Goal: Task Accomplishment & Management: Complete application form

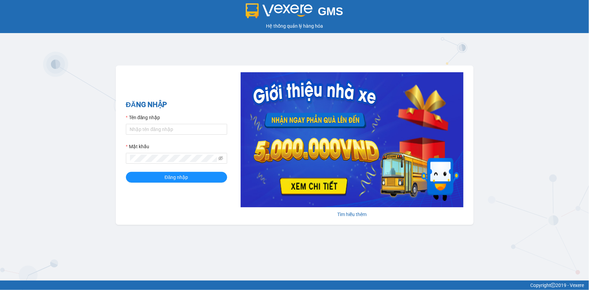
click at [182, 136] on form "Tên đăng nhập Mật khẩu Đăng nhập" at bounding box center [176, 148] width 101 height 69
click at [180, 128] on input "Tên đăng nhập" at bounding box center [176, 129] width 101 height 11
type input "yensg.giaphuc"
click at [126, 172] on button "Đăng nhập" at bounding box center [176, 177] width 101 height 11
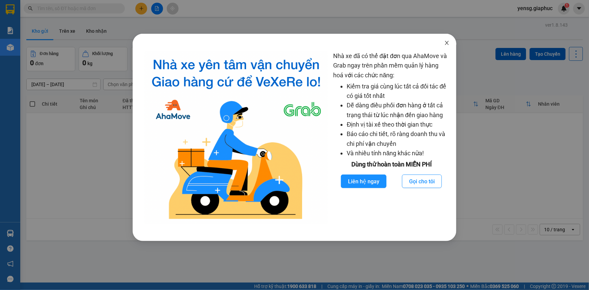
click at [449, 44] on icon "close" at bounding box center [446, 42] width 5 height 5
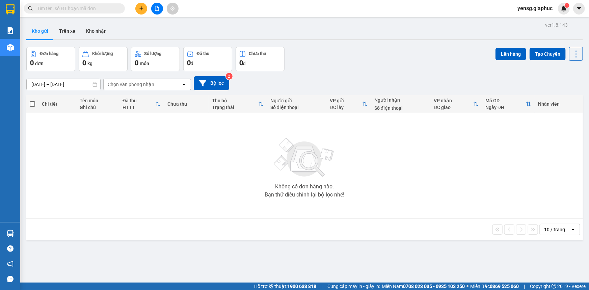
click at [142, 11] on button at bounding box center [141, 9] width 12 height 12
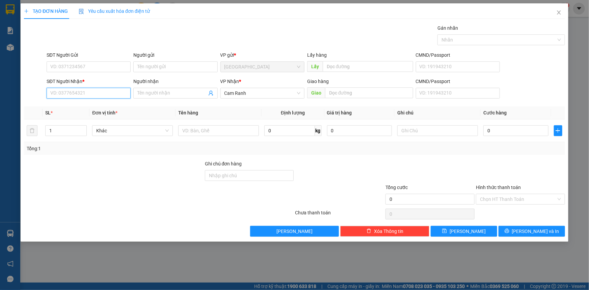
click at [92, 95] on input "SĐT Người Nhận *" at bounding box center [89, 93] width 84 height 11
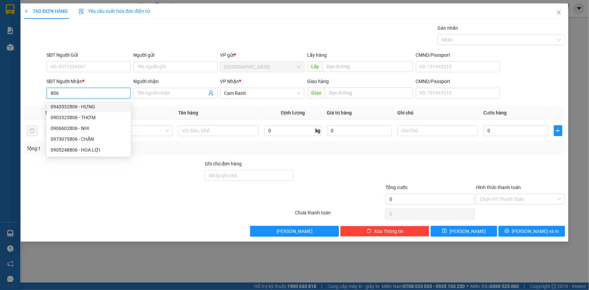
click at [94, 108] on div "0943532806 - HƯNG" at bounding box center [89, 106] width 76 height 7
type input "0943532806"
type input "HƯNG"
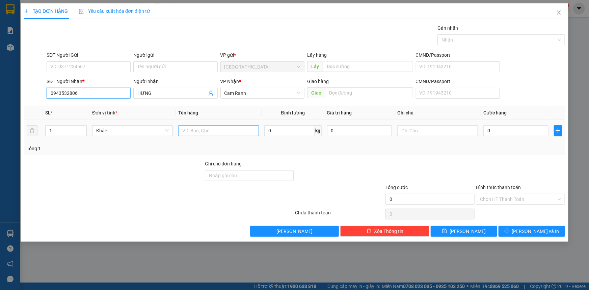
type input "0943532806"
click at [204, 131] on input "text" at bounding box center [218, 130] width 81 height 11
type input "1 GÓI NHỎ"
click at [503, 130] on input "0" at bounding box center [515, 130] width 65 height 11
type input "2"
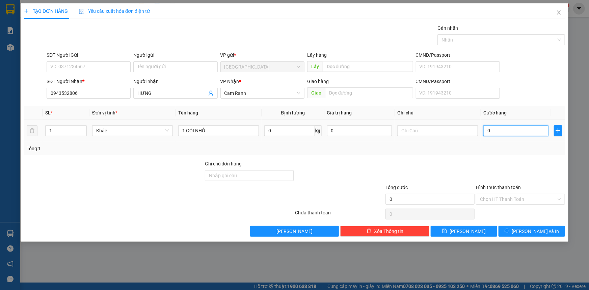
type input "2"
type input "20"
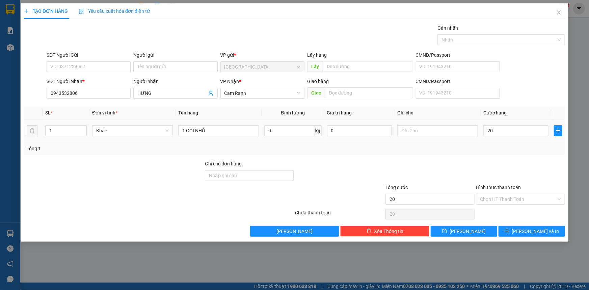
type input "20.000"
click at [505, 151] on div "Tổng: 1" at bounding box center [294, 148] width 535 height 7
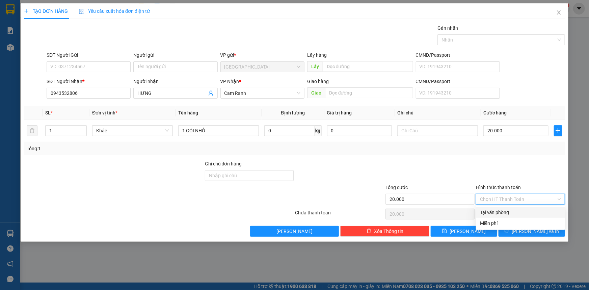
click at [520, 201] on input "Hình thức thanh toán" at bounding box center [518, 199] width 76 height 10
click at [518, 209] on div "Tại văn phòng" at bounding box center [520, 212] width 81 height 7
type input "0"
click at [520, 178] on div at bounding box center [520, 172] width 90 height 24
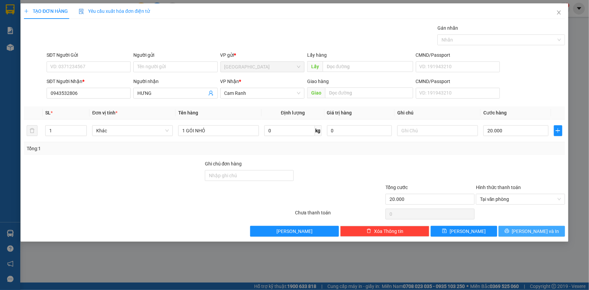
click at [528, 233] on span "[PERSON_NAME] và In" at bounding box center [535, 230] width 47 height 7
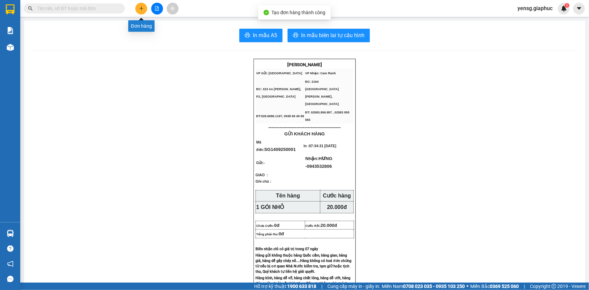
click at [142, 10] on icon "plus" at bounding box center [141, 8] width 5 height 5
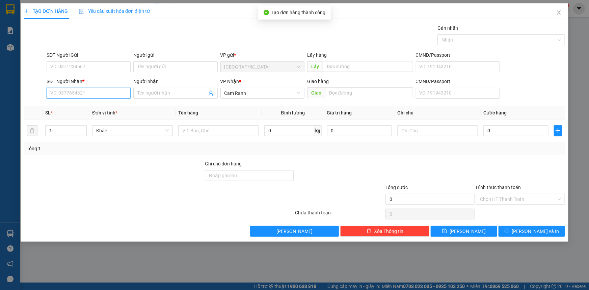
click at [113, 91] on input "SĐT Người Nhận *" at bounding box center [89, 93] width 84 height 11
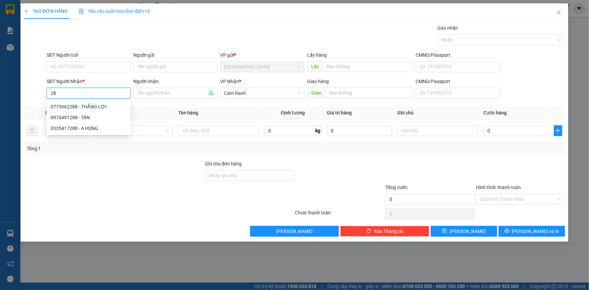
type input "2"
click at [108, 107] on div "0905409388 - CHÚ QUẢNG" at bounding box center [89, 106] width 76 height 7
type input "0905409388"
type input "CHÚ QUẢNG"
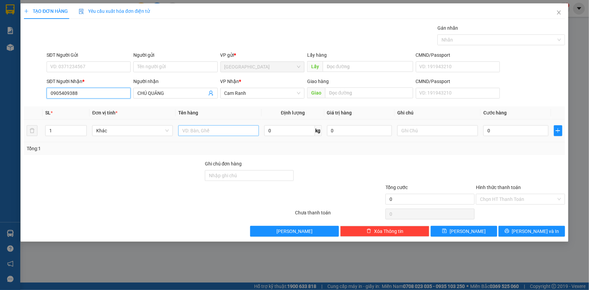
type input "0905409388"
click at [211, 134] on input "text" at bounding box center [218, 130] width 81 height 11
type input "1 HỒ SƠ"
click at [498, 132] on input "0" at bounding box center [515, 130] width 65 height 11
type input "2"
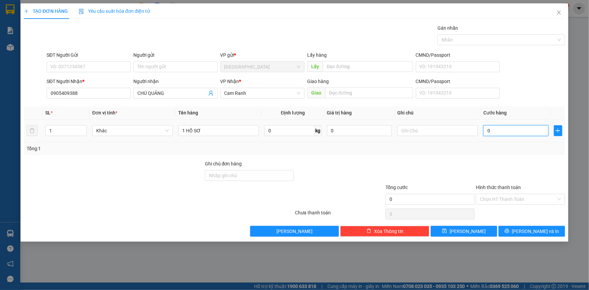
type input "2"
type input "20"
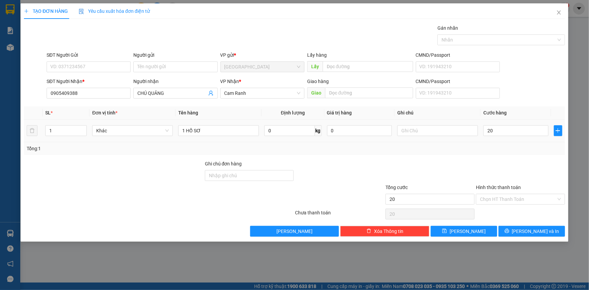
type input "20.000"
drag, startPoint x: 498, startPoint y: 141, endPoint x: 506, endPoint y: 176, distance: 35.9
click at [498, 143] on div "SL * Đơn vị tính * Tên hàng Định lượng Giá trị hàng Ghi chú Cước hàng 1 Khác 1 …" at bounding box center [294, 130] width 541 height 49
click at [514, 196] on input "Hình thức thanh toán" at bounding box center [518, 199] width 76 height 10
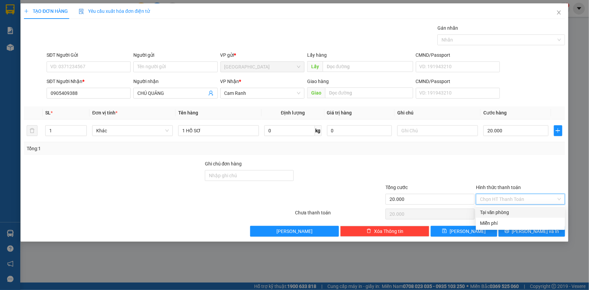
click at [510, 214] on div "Tại văn phòng" at bounding box center [520, 212] width 81 height 7
type input "0"
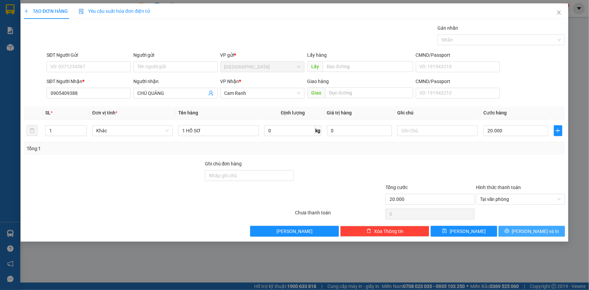
click at [519, 233] on button "[PERSON_NAME] và In" at bounding box center [531, 231] width 66 height 11
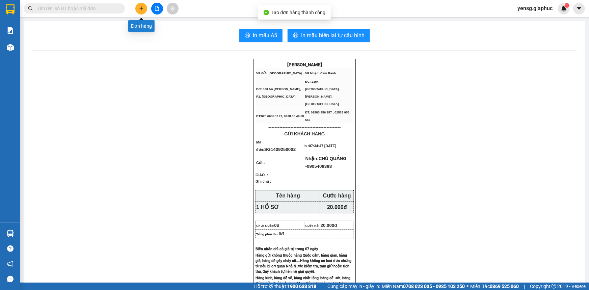
click at [141, 7] on icon "plus" at bounding box center [141, 8] width 5 height 5
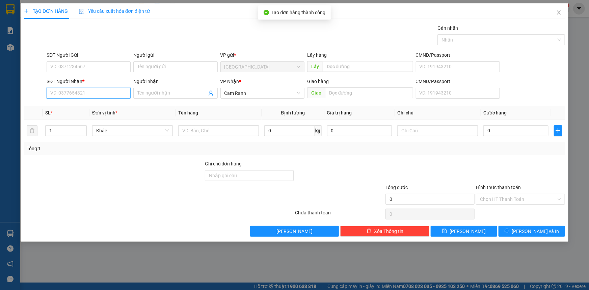
click at [94, 90] on input "SĐT Người Nhận *" at bounding box center [89, 93] width 84 height 11
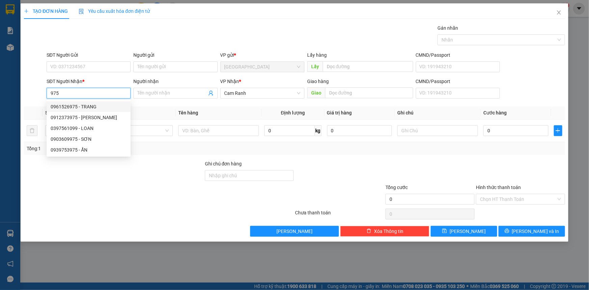
click at [103, 107] on div "0961526975 - TRANG" at bounding box center [89, 106] width 76 height 7
type input "0961526975"
type input "TRANG"
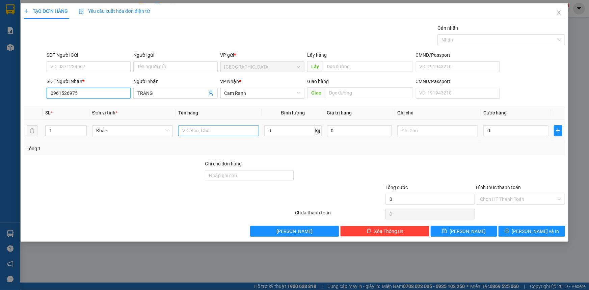
type input "0961526975"
click at [192, 127] on input "text" at bounding box center [218, 130] width 81 height 11
type input "1 GÓI"
click at [496, 134] on input "0" at bounding box center [515, 130] width 65 height 11
type input "3"
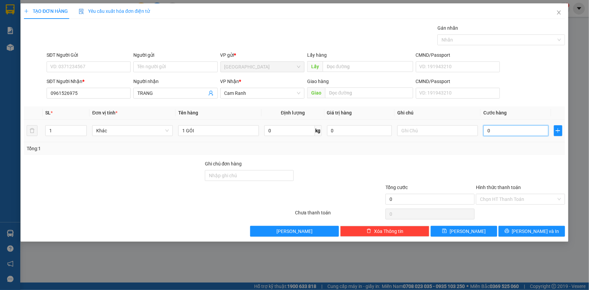
type input "3"
type input "30"
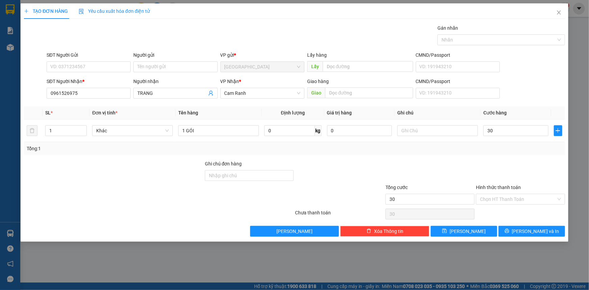
type input "30.000"
click at [492, 155] on div "Transit Pickup Surcharge Ids Transit Deliver Surcharge Ids Transit Deliver Surc…" at bounding box center [294, 130] width 541 height 212
click at [528, 203] on input "Hình thức thanh toán" at bounding box center [518, 199] width 76 height 10
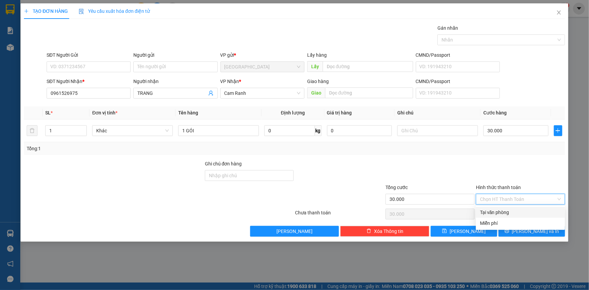
click at [524, 211] on div "Tại văn phòng" at bounding box center [520, 212] width 81 height 7
type input "0"
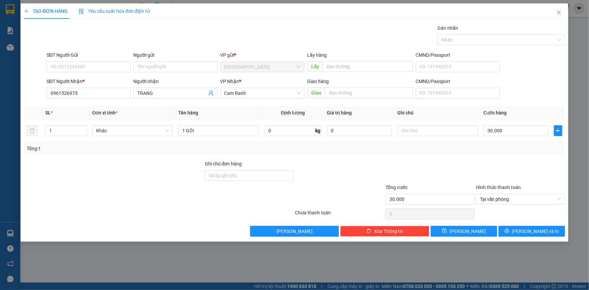
click at [528, 225] on div "Transit Pickup Surcharge Ids Transit Deliver Surcharge Ids Transit Deliver Surc…" at bounding box center [294, 130] width 541 height 212
click at [528, 226] on button "[PERSON_NAME] và In" at bounding box center [531, 231] width 66 height 11
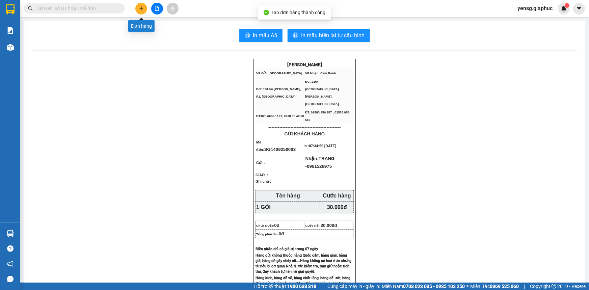
click at [135, 5] on div at bounding box center [157, 9] width 51 height 12
click at [137, 11] on button at bounding box center [141, 9] width 12 height 12
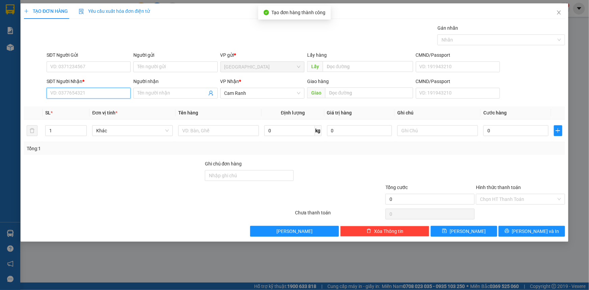
click at [83, 91] on input "SĐT Người Nhận *" at bounding box center [89, 93] width 84 height 11
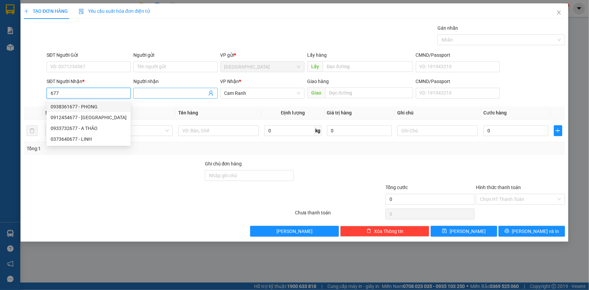
type input "677"
click at [146, 95] on input "Người nhận" at bounding box center [171, 92] width 69 height 7
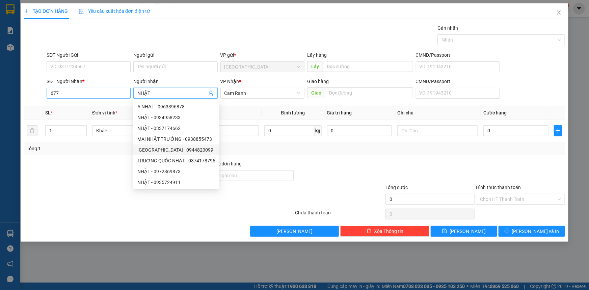
type input "NHẬT"
click at [104, 89] on input "677" at bounding box center [89, 93] width 84 height 11
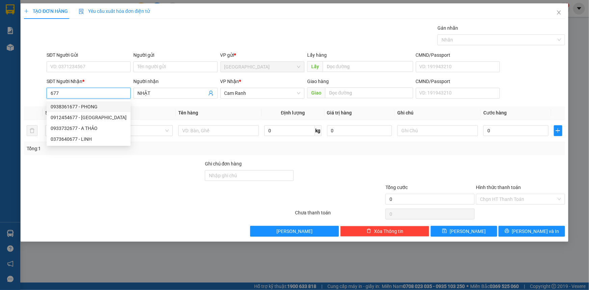
click at [104, 89] on input "677" at bounding box center [89, 93] width 84 height 11
click at [77, 91] on input "8677" at bounding box center [89, 93] width 84 height 11
click at [77, 91] on input "677" at bounding box center [89, 93] width 84 height 11
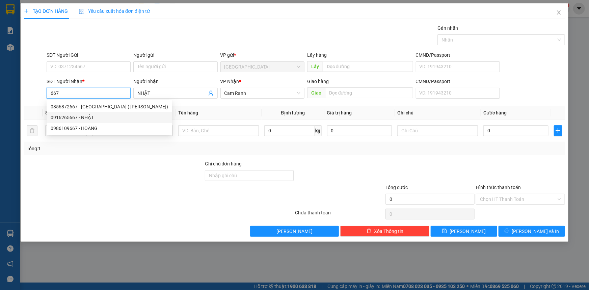
click at [83, 116] on div "0916265667 - NHẬT" at bounding box center [109, 117] width 117 height 7
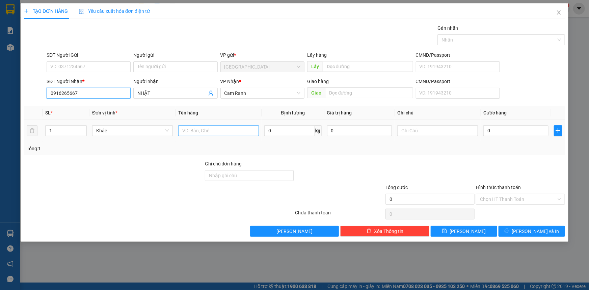
type input "0916265667"
click at [213, 128] on input "text" at bounding box center [218, 130] width 81 height 11
type input "1 GÓI"
click at [499, 128] on input "0" at bounding box center [515, 130] width 65 height 11
type input "2"
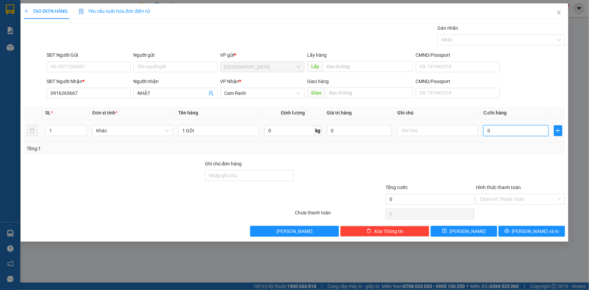
type input "2"
type input "20"
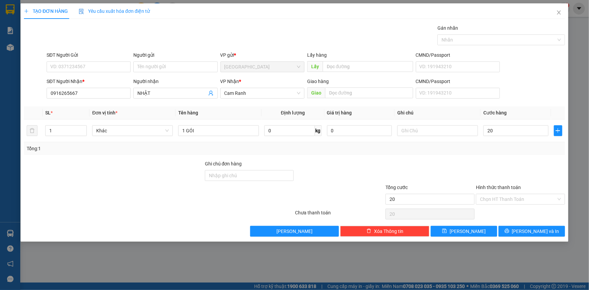
type input "20.000"
click at [496, 163] on div at bounding box center [520, 172] width 90 height 24
click at [518, 235] on button "[PERSON_NAME] và In" at bounding box center [531, 231] width 66 height 11
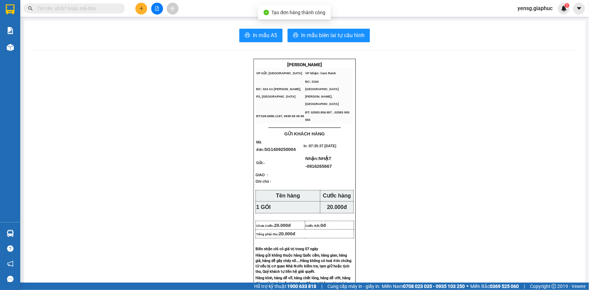
click at [137, 12] on button at bounding box center [141, 9] width 12 height 12
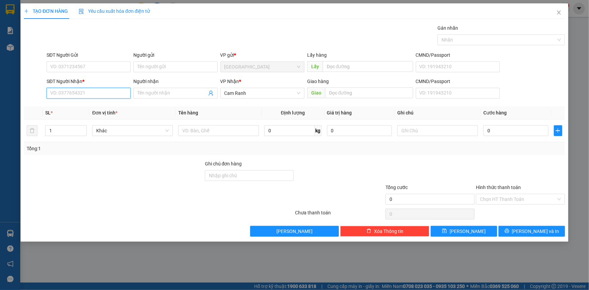
click at [95, 94] on input "SĐT Người Nhận *" at bounding box center [89, 93] width 84 height 11
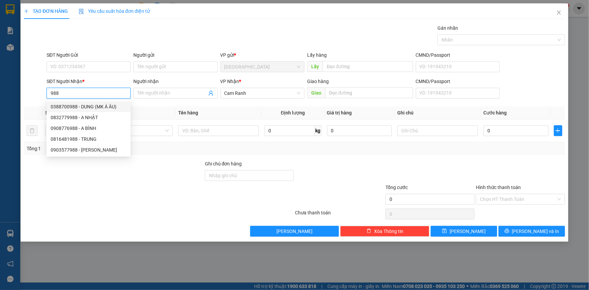
click at [114, 107] on div "0388700988 - DUNG (MK Á ÂU)" at bounding box center [89, 106] width 76 height 7
type input "0388700988"
type input "DUNG (MK Á ÂU)"
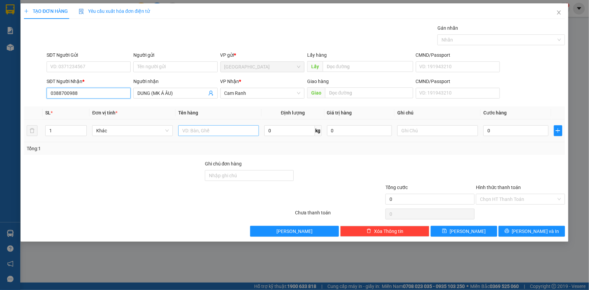
type input "0388700988"
click at [202, 127] on input "text" at bounding box center [218, 130] width 81 height 11
type input "1 HỘP"
click at [464, 154] on div "Tổng: 1" at bounding box center [294, 148] width 541 height 13
click at [497, 133] on input "0" at bounding box center [515, 130] width 65 height 11
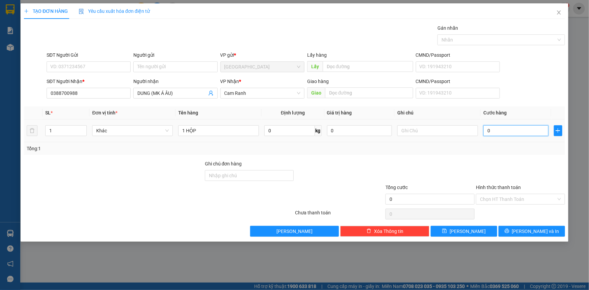
type input "3"
type input "30"
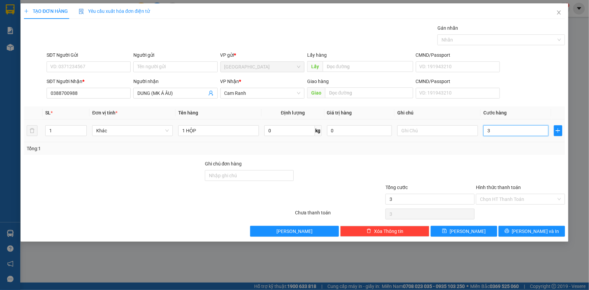
type input "30"
type input "30.000"
click at [497, 152] on div "Tổng: 1" at bounding box center [294, 148] width 541 height 13
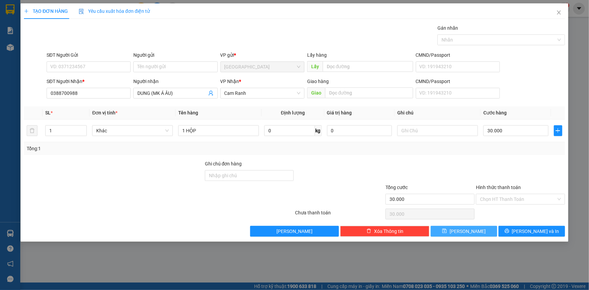
click at [484, 232] on button "[PERSON_NAME]" at bounding box center [464, 231] width 66 height 11
type input "0"
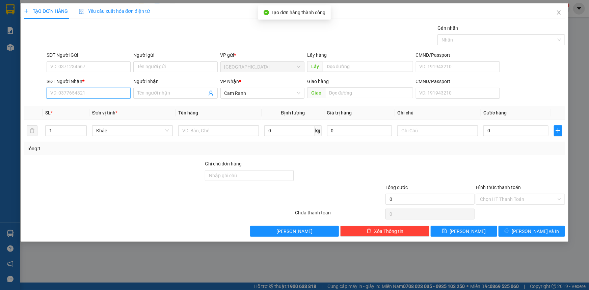
click at [113, 94] on input "SĐT Người Nhận *" at bounding box center [89, 93] width 84 height 11
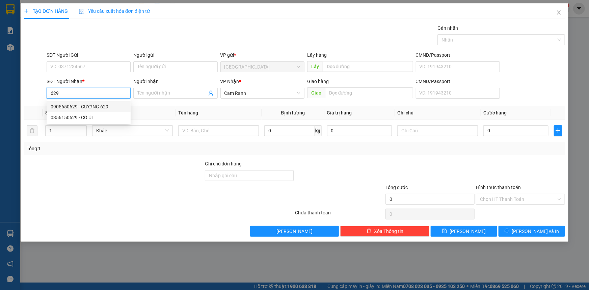
click at [100, 107] on div "0905650629 - CƯỜNG 629" at bounding box center [89, 106] width 76 height 7
type input "0905650629"
type input "CƯỜNG 629"
type input "0905650629"
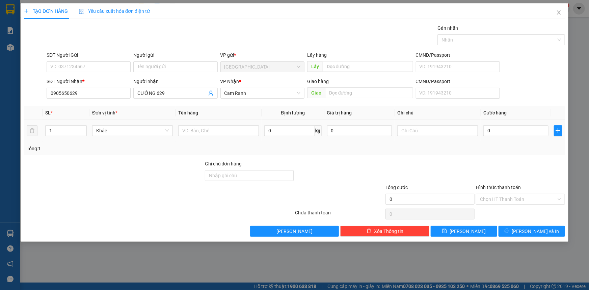
click at [190, 136] on div at bounding box center [218, 130] width 81 height 13
click at [198, 134] on input "text" at bounding box center [218, 130] width 81 height 11
type input "1 HỘP"
click at [517, 135] on input "0" at bounding box center [515, 130] width 65 height 11
type input "3"
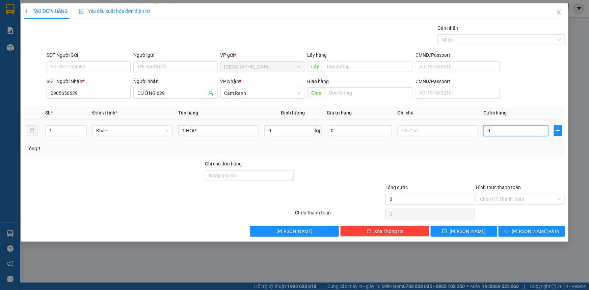
type input "3"
type input "30"
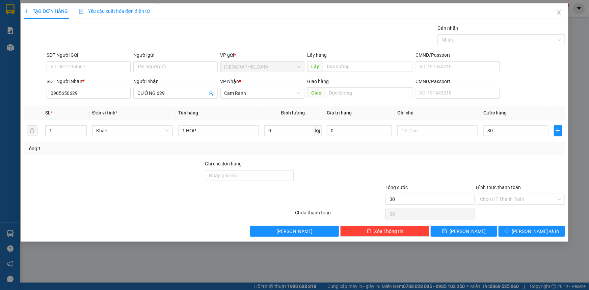
type input "30.000"
click at [502, 158] on div "Transit Pickup Surcharge Ids Transit Deliver Surcharge Ids Transit Deliver Surc…" at bounding box center [294, 130] width 541 height 212
click at [482, 231] on button "[PERSON_NAME]" at bounding box center [464, 231] width 66 height 11
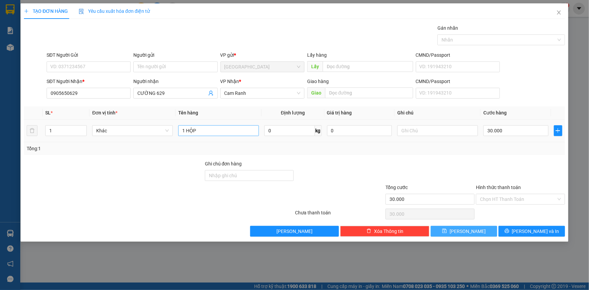
type input "0"
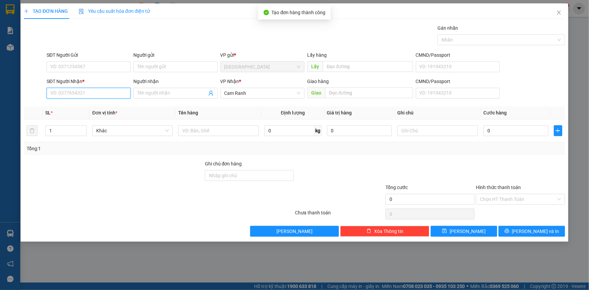
click at [91, 96] on input "SĐT Người Nhận *" at bounding box center [89, 93] width 84 height 11
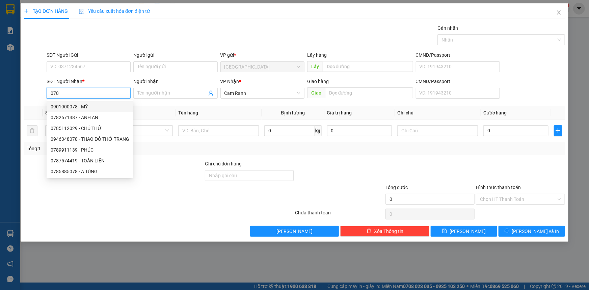
click at [116, 109] on div "0901900078 - MỸ" at bounding box center [90, 106] width 79 height 7
type input "0901900078"
type input "MỸ"
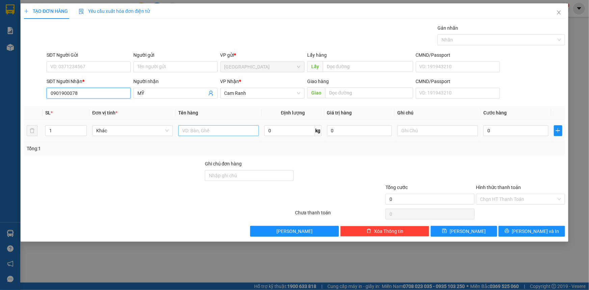
type input "0901900078"
click at [187, 133] on input "text" at bounding box center [218, 130] width 81 height 11
type input "1 HỘP"
click at [503, 130] on input "0" at bounding box center [515, 130] width 65 height 11
type input "3"
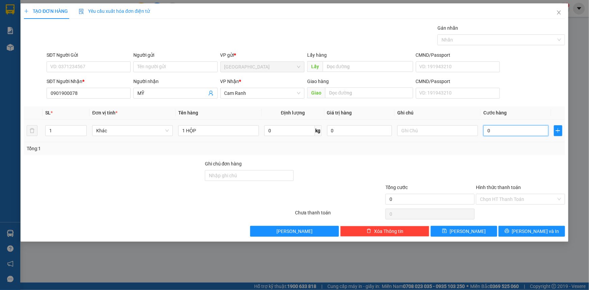
type input "3"
type input "30"
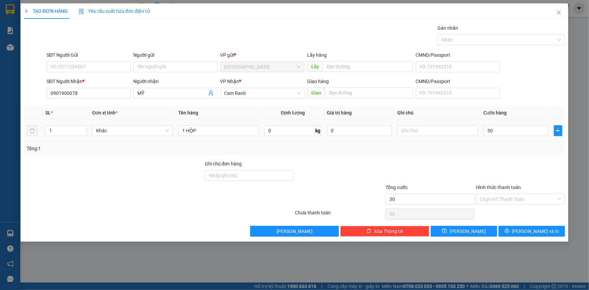
type input "30.000"
click at [504, 152] on div "Tổng: 1" at bounding box center [294, 148] width 541 height 13
click at [475, 233] on button "[PERSON_NAME]" at bounding box center [464, 231] width 66 height 11
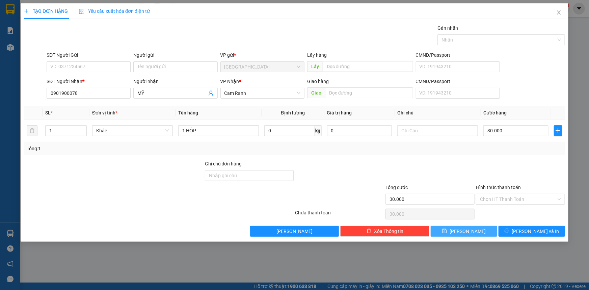
type input "0"
click at [146, 99] on div "Người nhận Tên người nhận" at bounding box center [175, 90] width 84 height 24
click at [153, 96] on input "Người nhận" at bounding box center [171, 92] width 69 height 7
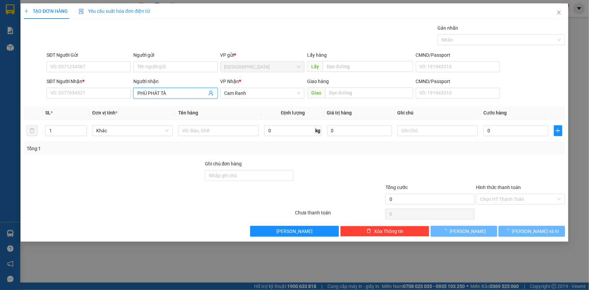
type input "PHÚ PHÁT TÀI"
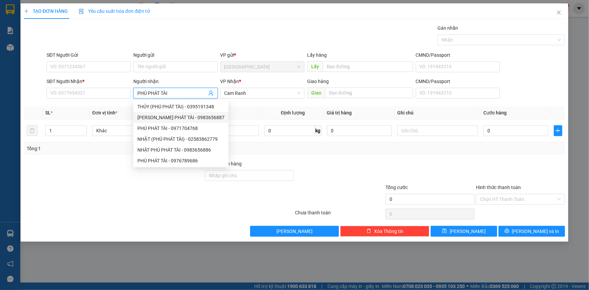
click at [164, 116] on div "[PERSON_NAME] PHÁT TÀI - 0983656887" at bounding box center [180, 117] width 87 height 7
type input "0983656887"
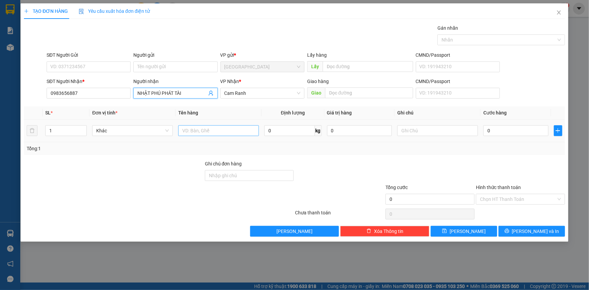
type input "NHẬT PHÚ PHÁT TÀI"
click at [245, 132] on input "text" at bounding box center [218, 130] width 81 height 11
type input "1 GÓI"
click at [496, 129] on input "0" at bounding box center [515, 130] width 65 height 11
type input "2"
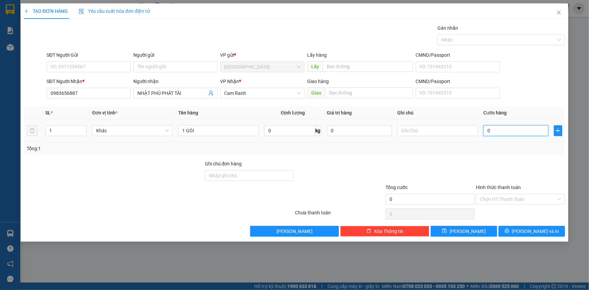
type input "2"
type input "20"
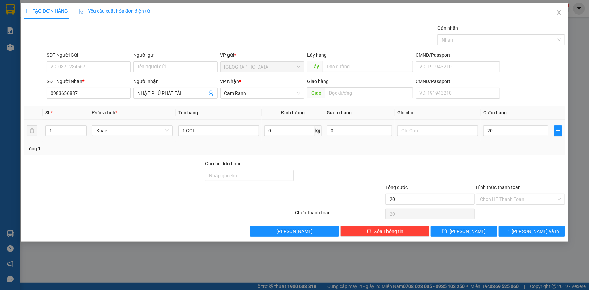
type input "20.000"
click at [495, 146] on div "Tổng: 1" at bounding box center [294, 148] width 535 height 7
click at [488, 231] on button "[PERSON_NAME]" at bounding box center [464, 231] width 66 height 11
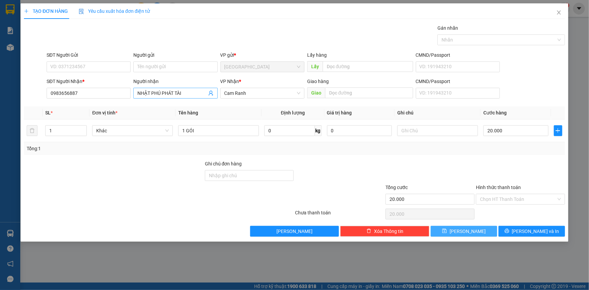
type input "0"
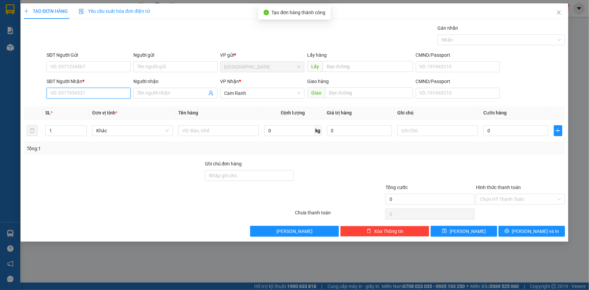
click at [83, 91] on input "SĐT Người Nhận *" at bounding box center [89, 93] width 84 height 11
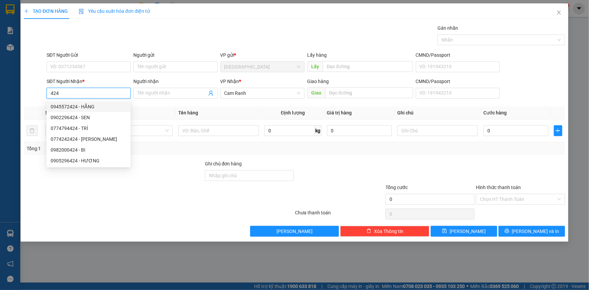
click at [106, 107] on div "0945572424 - HẰNG" at bounding box center [89, 106] width 76 height 7
type input "0945572424"
type input "HẰNG"
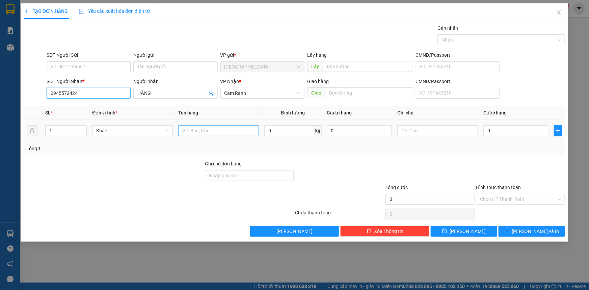
type input "0945572424"
click at [220, 132] on input "text" at bounding box center [218, 130] width 81 height 11
type input "1 GÓI HỒNG"
click at [497, 134] on input "0" at bounding box center [515, 130] width 65 height 11
type input "3"
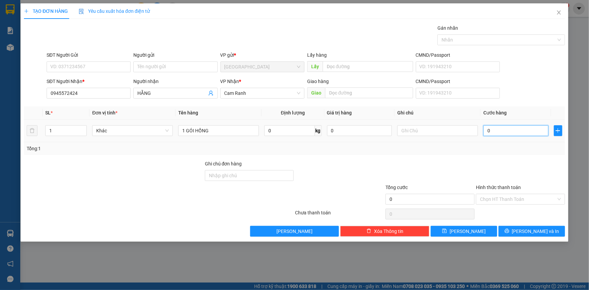
type input "3"
type input "30"
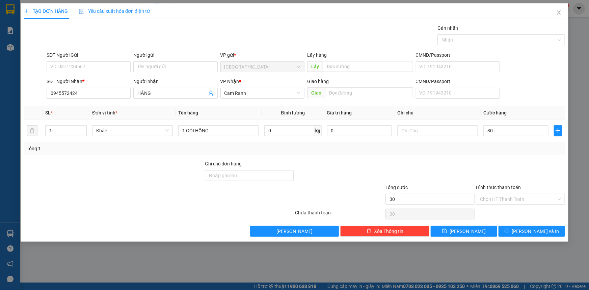
type input "30.000"
click at [503, 155] on div "Transit Pickup Surcharge Ids Transit Deliver Surcharge Ids Transit Deliver Surc…" at bounding box center [294, 130] width 541 height 212
click at [496, 196] on input "Hình thức thanh toán" at bounding box center [518, 199] width 76 height 10
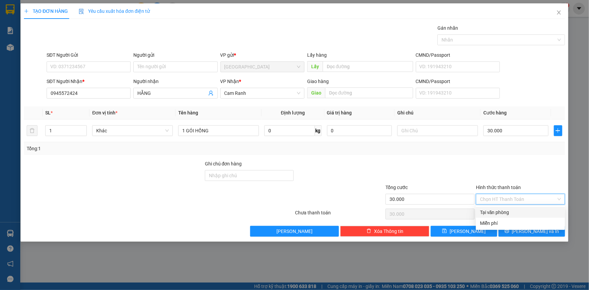
click at [498, 216] on div "Tại văn phòng" at bounding box center [520, 212] width 89 height 11
type input "0"
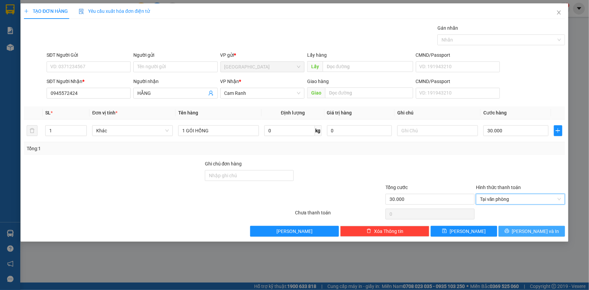
click at [523, 234] on button "[PERSON_NAME] và In" at bounding box center [531, 231] width 66 height 11
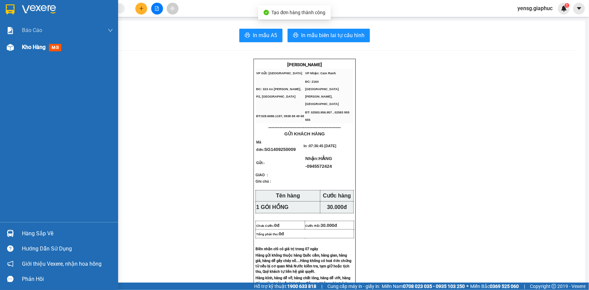
click at [32, 53] on div "Kho hàng mới" at bounding box center [67, 47] width 91 height 17
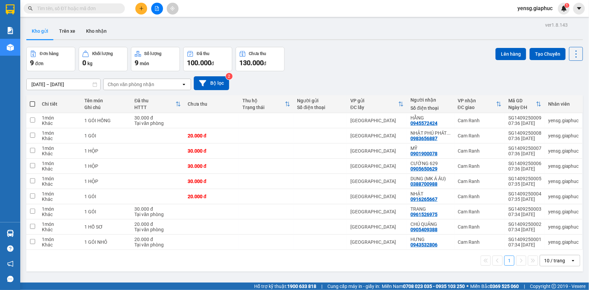
click at [310, 64] on div "Đơn hàng 9 đơn Khối lượng 0 kg Số lượng 9 món Đã thu 100.000 đ Chưa thu 130.000…" at bounding box center [304, 59] width 556 height 24
click at [89, 12] on input "text" at bounding box center [77, 8] width 80 height 7
click at [91, 9] on input "text" at bounding box center [77, 8] width 80 height 7
click at [98, 10] on input "text" at bounding box center [77, 8] width 80 height 7
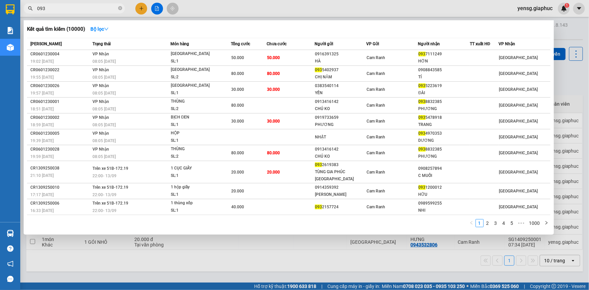
click at [93, 10] on input "093" at bounding box center [77, 8] width 80 height 7
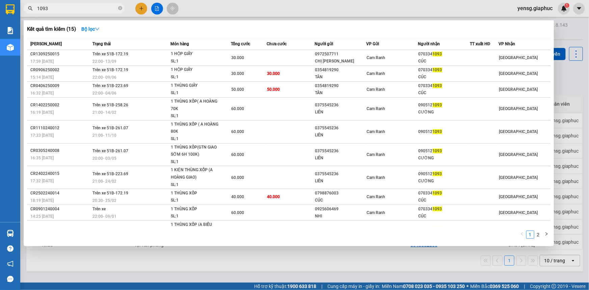
click at [87, 9] on input "1093" at bounding box center [77, 8] width 80 height 7
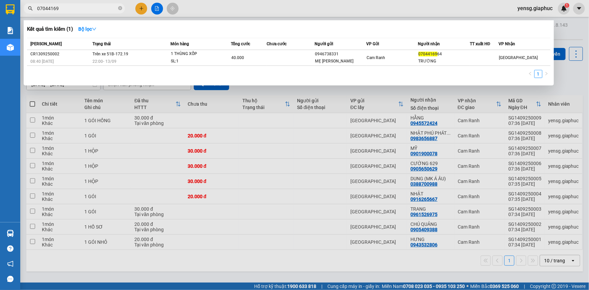
click at [82, 7] on input "07044169" at bounding box center [77, 8] width 80 height 7
type input "129"
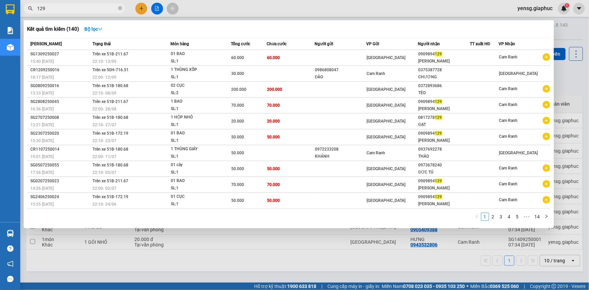
click at [62, 5] on input "129" at bounding box center [77, 8] width 80 height 7
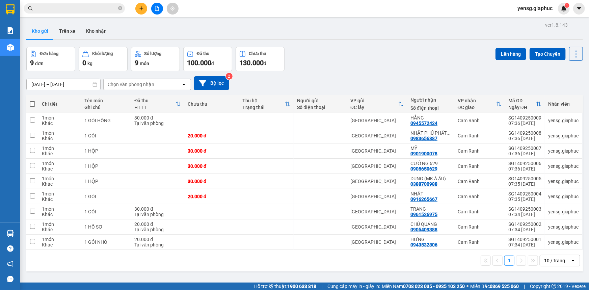
click at [62, 5] on input "text" at bounding box center [77, 8] width 80 height 7
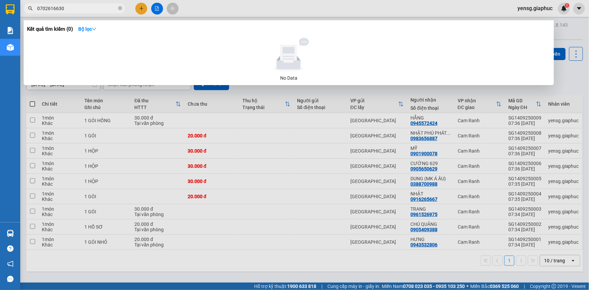
click at [57, 10] on input "0702616630" at bounding box center [77, 8] width 80 height 7
click at [92, 8] on input "0702611630" at bounding box center [77, 8] width 80 height 7
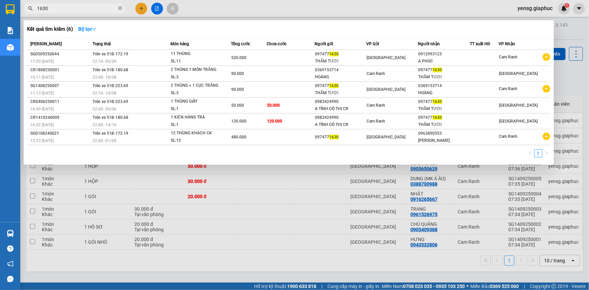
click at [91, 8] on input "1630" at bounding box center [77, 8] width 80 height 7
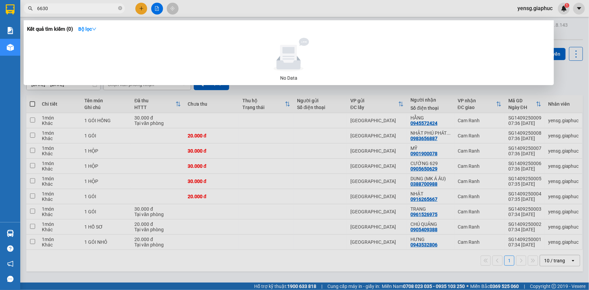
click at [70, 8] on input "6630" at bounding box center [77, 8] width 80 height 7
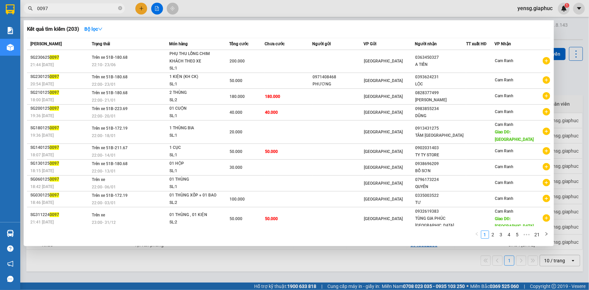
click at [70, 8] on input "0097" at bounding box center [77, 8] width 80 height 7
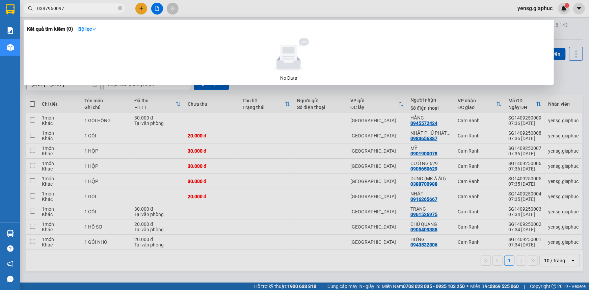
click at [70, 8] on input "0387960097" at bounding box center [77, 8] width 80 height 7
type input "0387960097"
click at [139, 10] on div at bounding box center [294, 145] width 589 height 290
click at [139, 10] on icon "plus" at bounding box center [141, 8] width 5 height 5
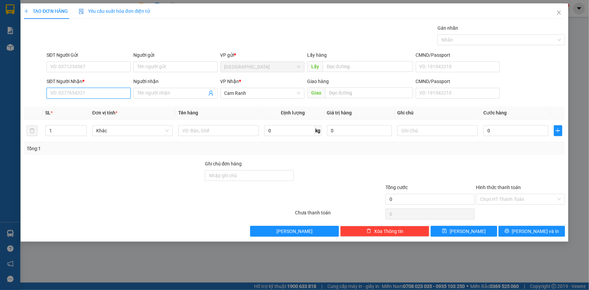
click at [117, 97] on input "SĐT Người Nhận *" at bounding box center [89, 93] width 84 height 11
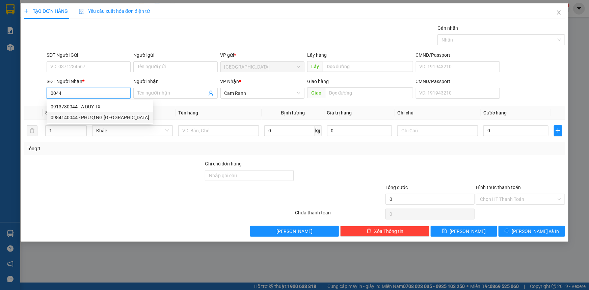
click at [116, 115] on div "0984140044 - PHƯỢNG [GEOGRAPHIC_DATA]" at bounding box center [100, 117] width 99 height 7
type input "0984140044"
type input "PHƯỢNG [GEOGRAPHIC_DATA]"
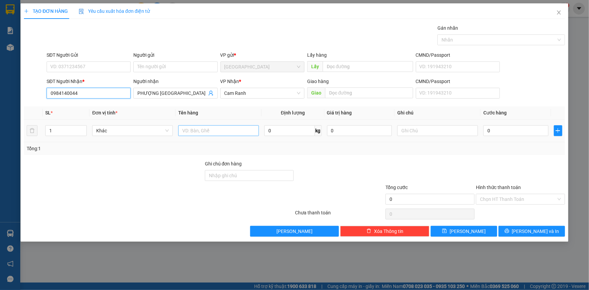
type input "0984140044"
click at [210, 131] on input "text" at bounding box center [218, 130] width 81 height 11
drag, startPoint x: 210, startPoint y: 126, endPoint x: 207, endPoint y: 131, distance: 5.1
click at [207, 131] on input "text" at bounding box center [218, 130] width 81 height 11
type input "1 THÙNG"
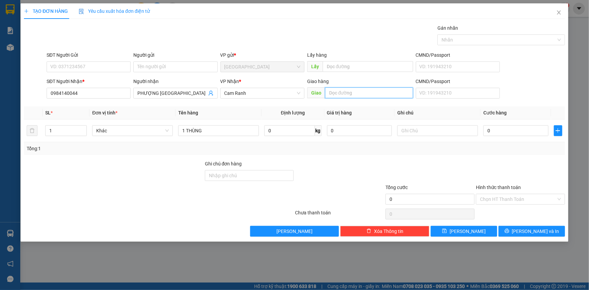
click at [358, 90] on input "text" at bounding box center [369, 92] width 88 height 11
type input "MỸ CA"
click at [528, 234] on span "[PERSON_NAME] và In" at bounding box center [535, 230] width 47 height 7
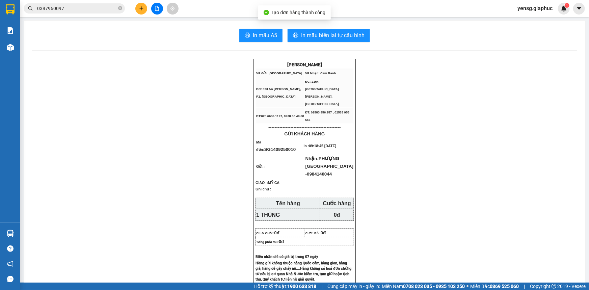
click at [258, 30] on button "In mẫu A5" at bounding box center [260, 35] width 43 height 13
click at [86, 9] on input "0387960097" at bounding box center [77, 8] width 80 height 7
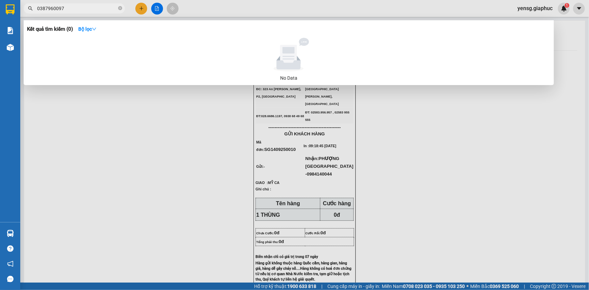
click at [86, 9] on input "0387960097" at bounding box center [77, 8] width 80 height 7
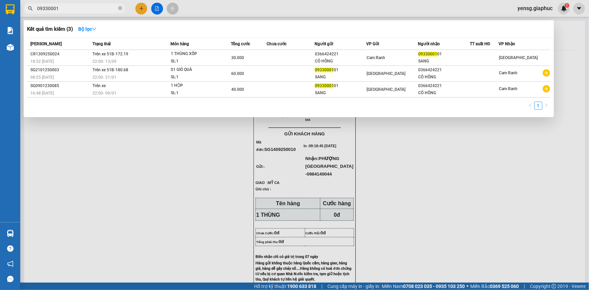
type input "09330001"
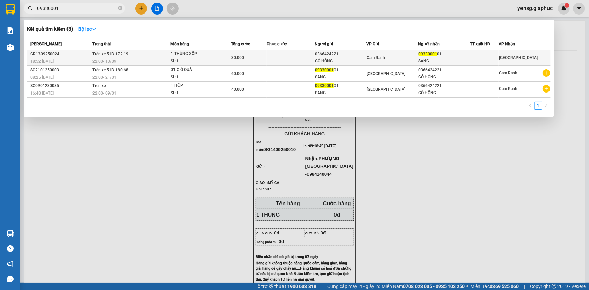
click at [194, 64] on div "SL: 1" at bounding box center [196, 61] width 51 height 7
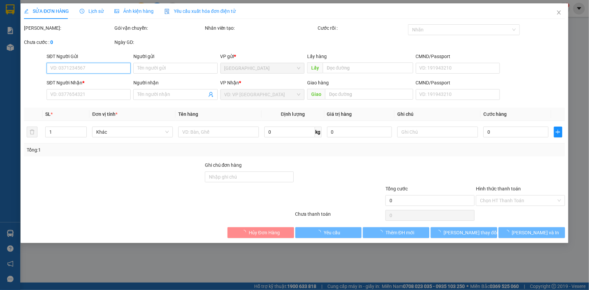
type input "0366424221"
type input "CÔ HỒNG"
type input "0933000101"
type input "SANG"
type input "30.000"
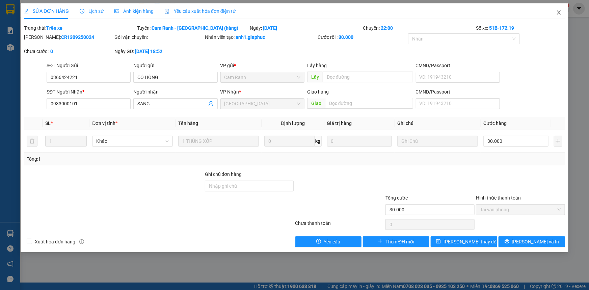
click at [557, 13] on icon "close" at bounding box center [558, 12] width 5 height 5
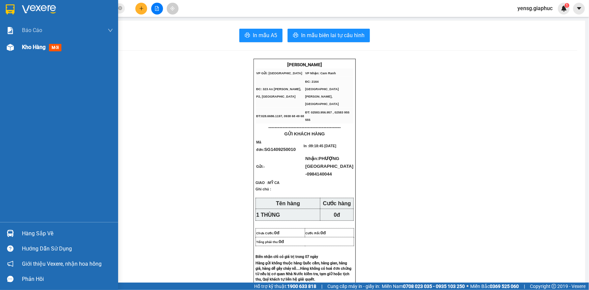
click at [16, 52] on div at bounding box center [10, 47] width 12 height 12
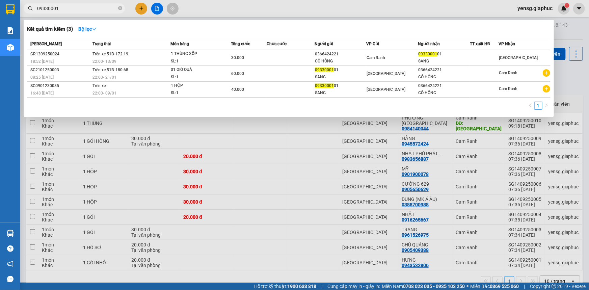
click at [102, 10] on input "09330001" at bounding box center [77, 8] width 80 height 7
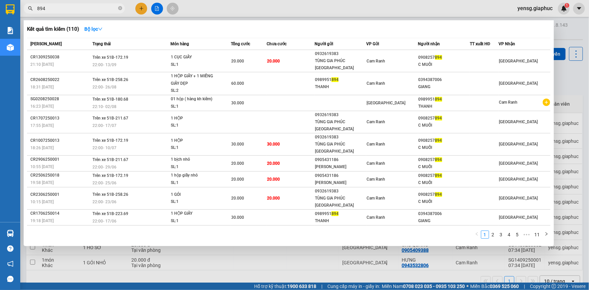
type input "894"
click at [139, 5] on div at bounding box center [294, 145] width 589 height 290
click at [139, 5] on button at bounding box center [141, 9] width 12 height 12
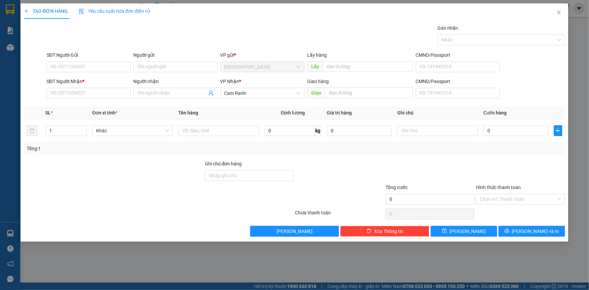
click at [197, 196] on div at bounding box center [113, 196] width 181 height 24
drag, startPoint x: 343, startPoint y: 274, endPoint x: 357, endPoint y: 271, distance: 14.2
click at [344, 274] on div "TẠO ĐƠN HÀNG Yêu cầu xuất hóa đơn điện tử Transit Pickup Surcharge Ids Transit …" at bounding box center [294, 145] width 589 height 290
click at [556, 15] on span "Close" at bounding box center [558, 12] width 19 height 19
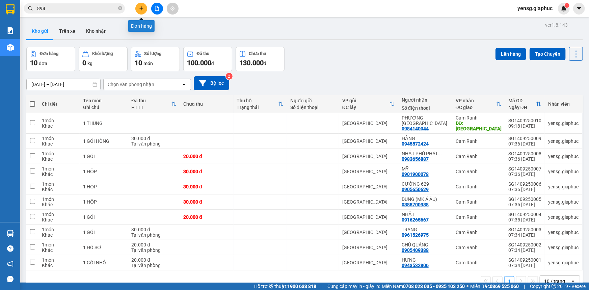
click at [140, 5] on button at bounding box center [141, 9] width 12 height 12
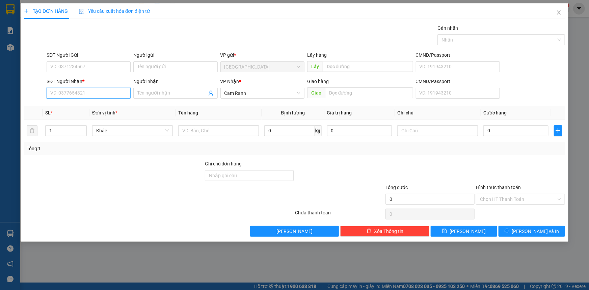
click at [107, 98] on input "SĐT Người Nhận *" at bounding box center [89, 93] width 84 height 11
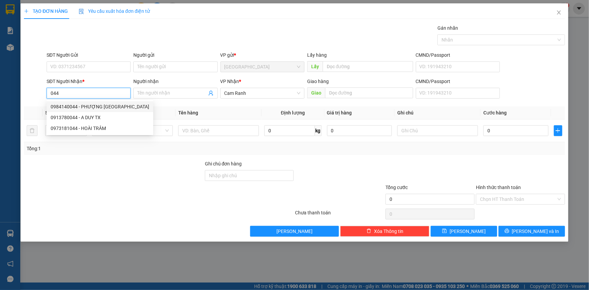
click at [120, 105] on div "0984140044 - PHƯỢNG [GEOGRAPHIC_DATA]" at bounding box center [100, 106] width 99 height 7
type input "0984140044"
type input "PHƯỢNG [GEOGRAPHIC_DATA]"
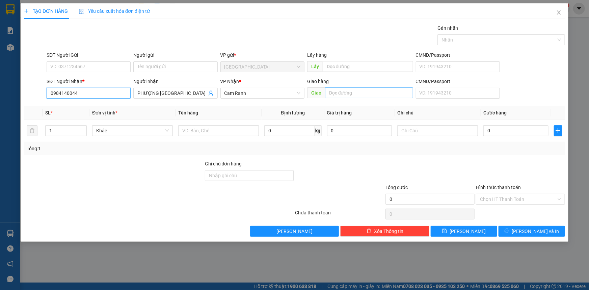
type input "0984140044"
click at [344, 96] on input "text" at bounding box center [369, 92] width 88 height 11
type input "MỸ CA"
click at [217, 126] on input "text" at bounding box center [218, 130] width 81 height 11
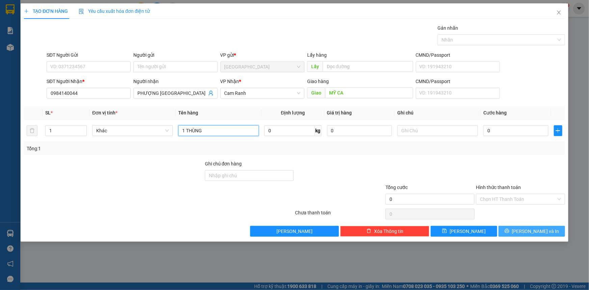
type input "1 THÙNG"
click at [557, 230] on button "[PERSON_NAME] và In" at bounding box center [531, 231] width 66 height 11
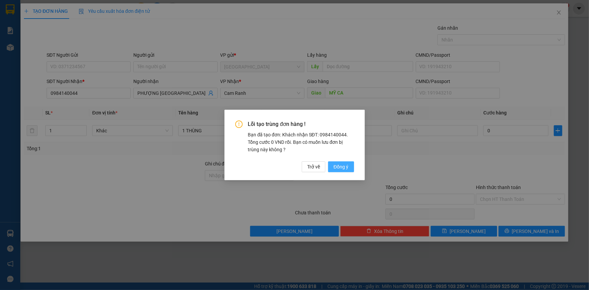
click at [342, 168] on span "Đồng ý" at bounding box center [340, 166] width 15 height 7
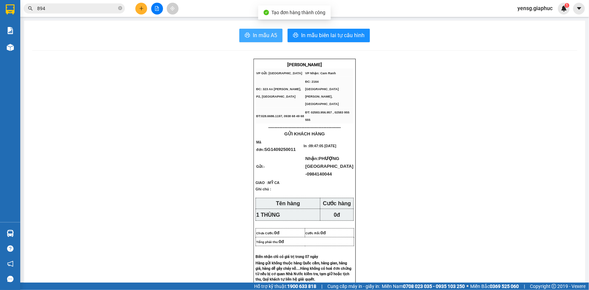
click at [254, 31] on span "In mẫu A5" at bounding box center [265, 35] width 24 height 8
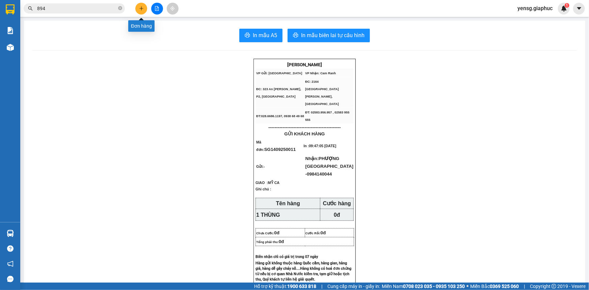
click at [139, 9] on icon "plus" at bounding box center [141, 8] width 5 height 5
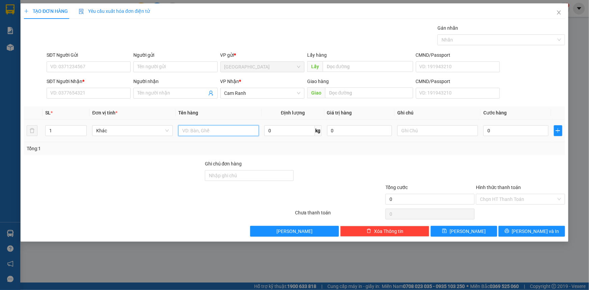
click at [195, 133] on input "text" at bounding box center [218, 130] width 81 height 11
type input "1 CỤC"
click at [97, 93] on input "SĐT Người Nhận *" at bounding box center [89, 93] width 84 height 11
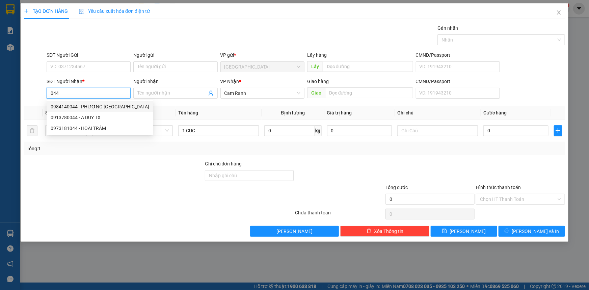
click at [118, 108] on div "0984140044 - PHƯỢNG [GEOGRAPHIC_DATA]" at bounding box center [100, 106] width 99 height 7
type input "0984140044"
type input "PHƯỢNG [GEOGRAPHIC_DATA]"
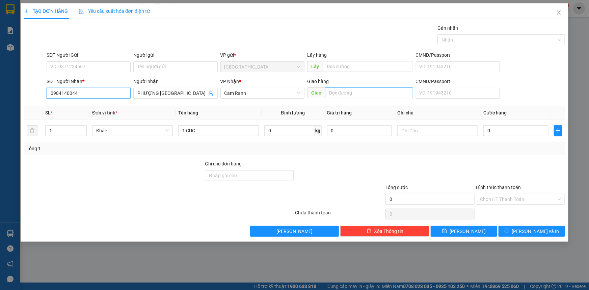
type input "0984140044"
click at [344, 95] on input "text" at bounding box center [369, 92] width 88 height 11
type input "MỸ CA"
click at [514, 223] on div "Transit Pickup Surcharge Ids Transit Deliver Surcharge Ids Transit Deliver Surc…" at bounding box center [294, 130] width 541 height 212
click at [523, 235] on button "[PERSON_NAME] và In" at bounding box center [531, 231] width 66 height 11
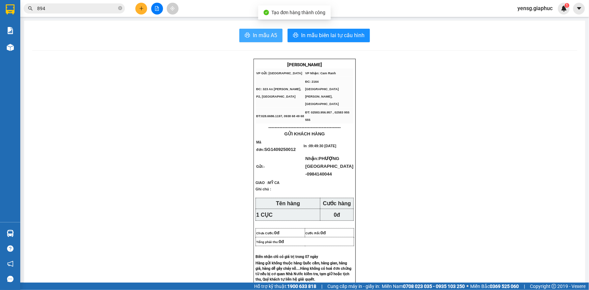
click at [271, 39] on span "In mẫu A5" at bounding box center [265, 35] width 24 height 8
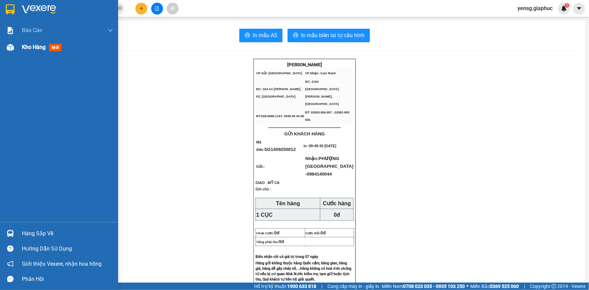
click at [14, 54] on div "Kho hàng mới" at bounding box center [59, 47] width 118 height 17
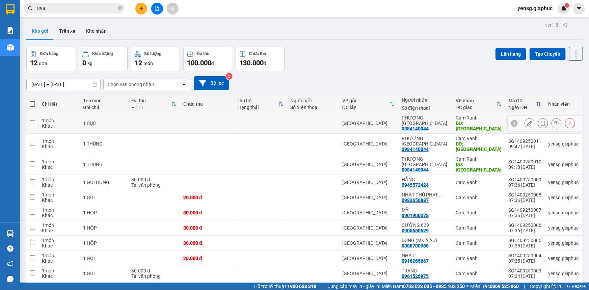
click at [527, 121] on icon at bounding box center [529, 123] width 5 height 5
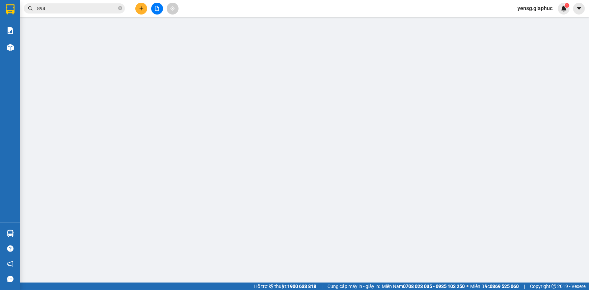
type input "0984140044"
type input "PHƯỢNG [GEOGRAPHIC_DATA]"
type input "MỸ CA"
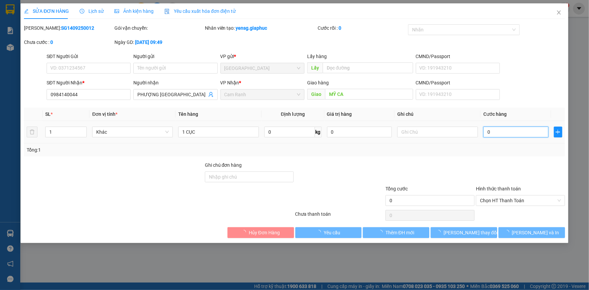
click at [496, 134] on input "0" at bounding box center [515, 132] width 65 height 11
type input "5"
type input "50"
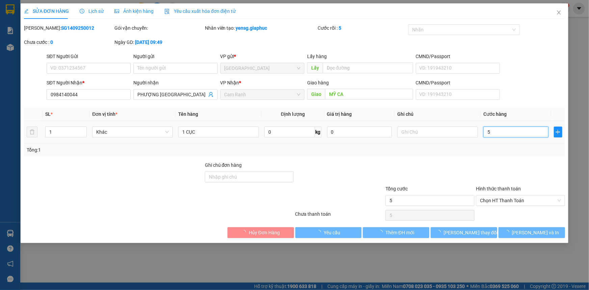
type input "50"
type input "50.000"
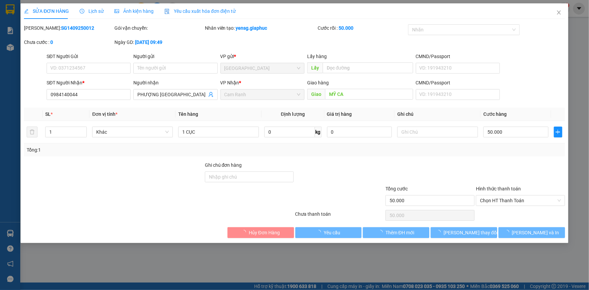
drag, startPoint x: 530, startPoint y: 163, endPoint x: 458, endPoint y: 213, distance: 88.2
click at [529, 163] on div at bounding box center [520, 173] width 90 height 24
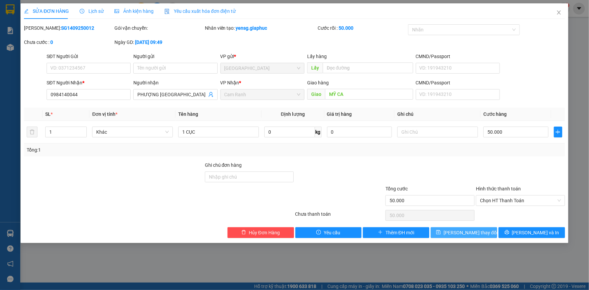
click at [452, 229] on button "[PERSON_NAME] thay đổi" at bounding box center [464, 232] width 66 height 11
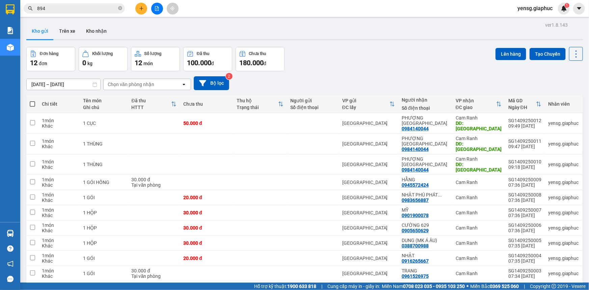
click at [87, 9] on input "894" at bounding box center [77, 8] width 80 height 7
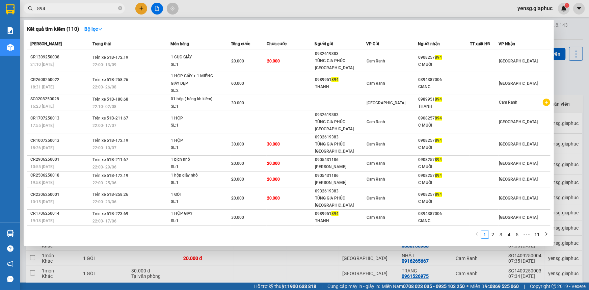
click at [87, 9] on input "894" at bounding box center [77, 8] width 80 height 7
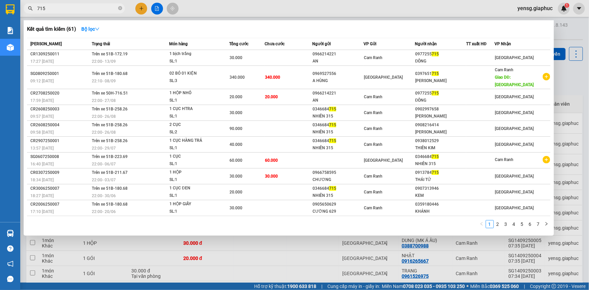
click at [74, 7] on input "715" at bounding box center [77, 8] width 80 height 7
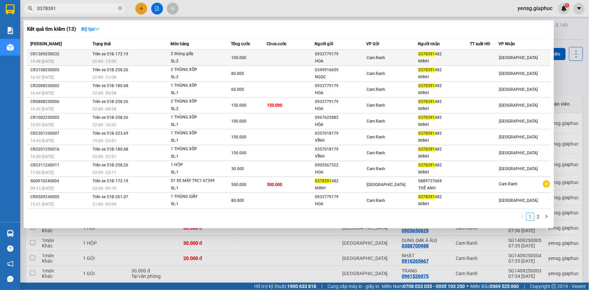
type input "0378391"
click at [312, 62] on td at bounding box center [291, 58] width 48 height 16
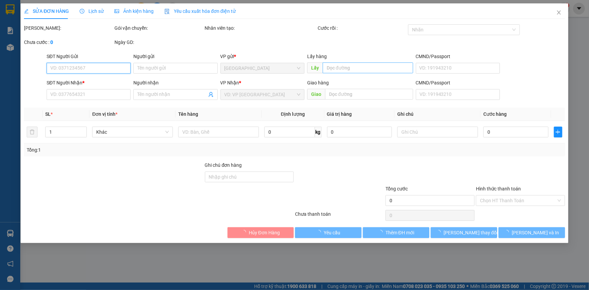
type input "0933779179"
type input "HOA"
type input "0378391482"
type input "MINH"
type input "100.000"
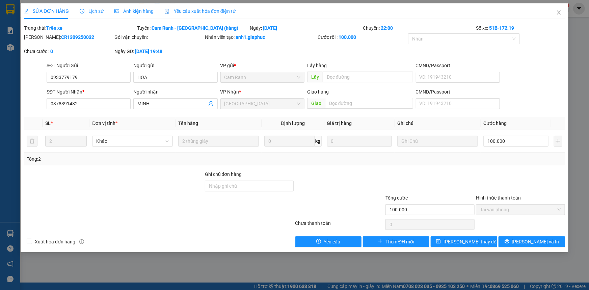
click at [98, 7] on div "Lịch sử" at bounding box center [92, 11] width 24 height 16
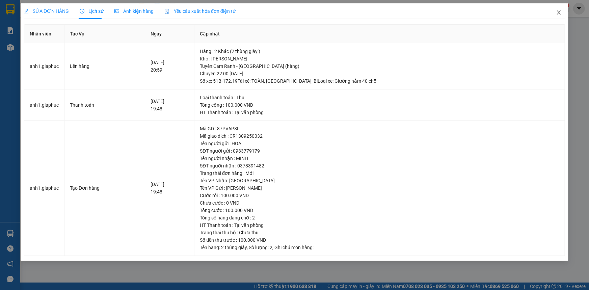
click at [557, 12] on icon "close" at bounding box center [558, 12] width 5 height 5
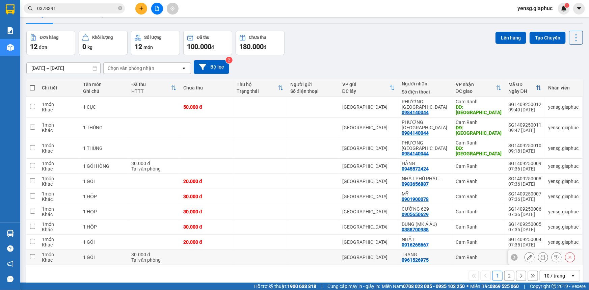
scroll to position [31, 0]
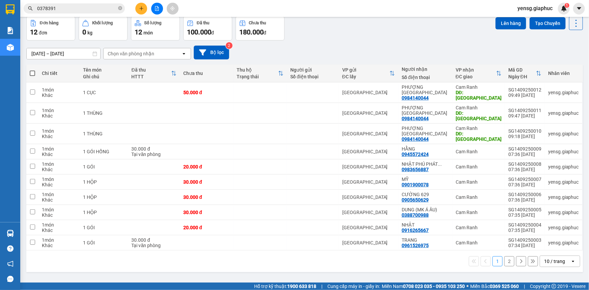
click at [544, 258] on div "10 / trang" at bounding box center [554, 261] width 21 height 7
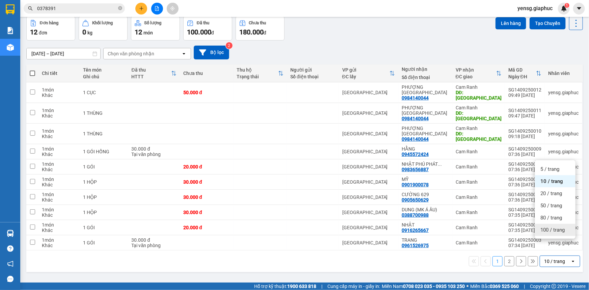
click at [548, 232] on span "100 / trang" at bounding box center [552, 229] width 24 height 7
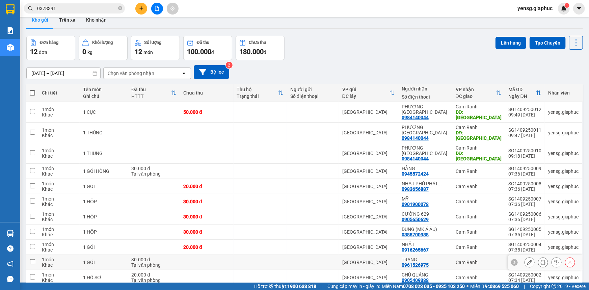
scroll to position [0, 0]
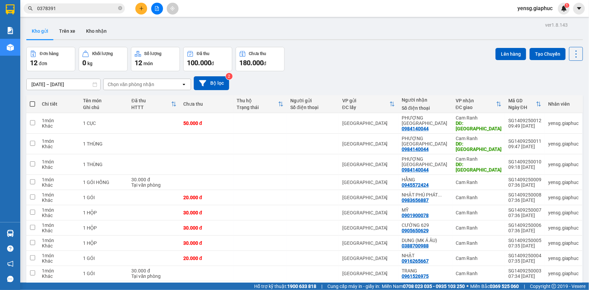
click at [81, 10] on input "0378391" at bounding box center [77, 8] width 80 height 7
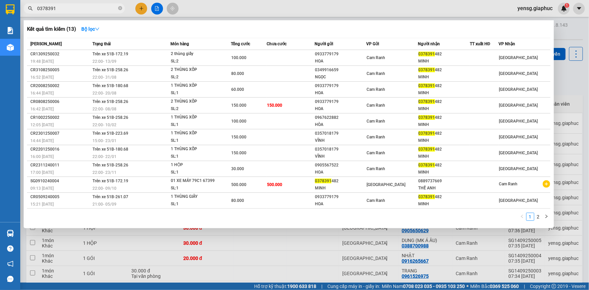
click at [81, 10] on input "0378391" at bounding box center [77, 8] width 80 height 7
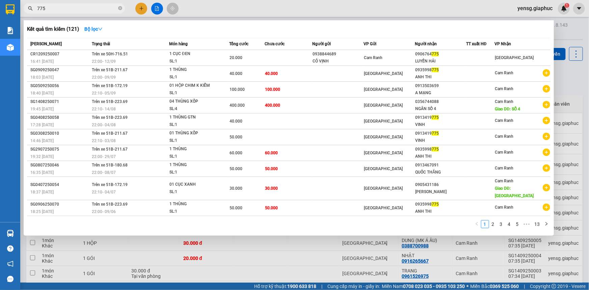
click at [262, 13] on div at bounding box center [294, 145] width 589 height 290
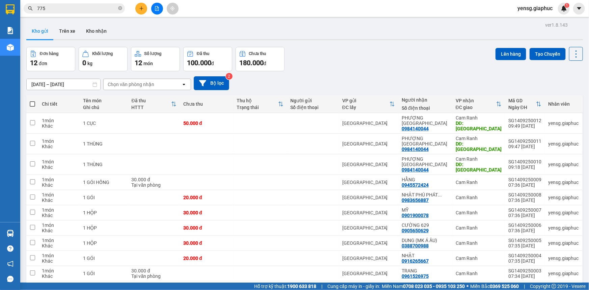
click at [219, 30] on div "Kho gửi Trên xe Kho nhận" at bounding box center [304, 32] width 556 height 18
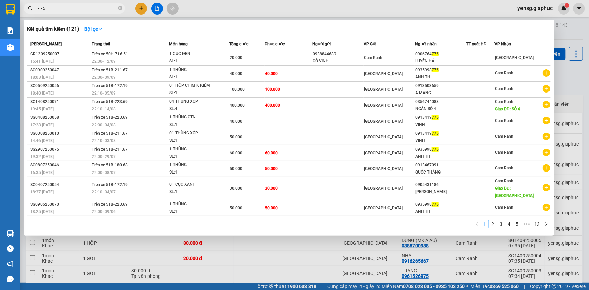
click at [87, 9] on input "775" at bounding box center [77, 8] width 80 height 7
type input "8"
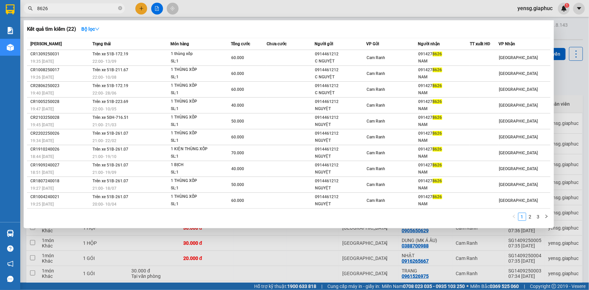
click at [357, 266] on div at bounding box center [294, 145] width 589 height 290
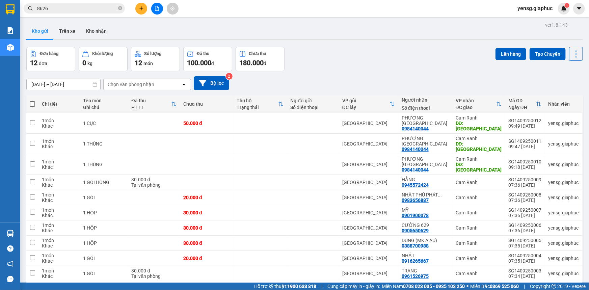
click at [365, 46] on div "ver 1.8.143 Kho gửi Trên xe Kho nhận Đơn hàng 12 đơn Khối lượng 0 kg Số lượng 1…" at bounding box center [305, 177] width 562 height 315
click at [111, 10] on input "8626" at bounding box center [77, 8] width 80 height 7
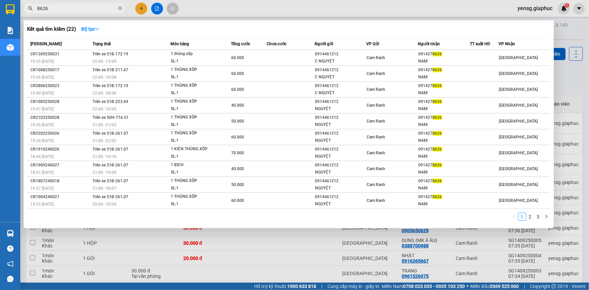
click at [111, 10] on input "8626" at bounding box center [77, 8] width 80 height 7
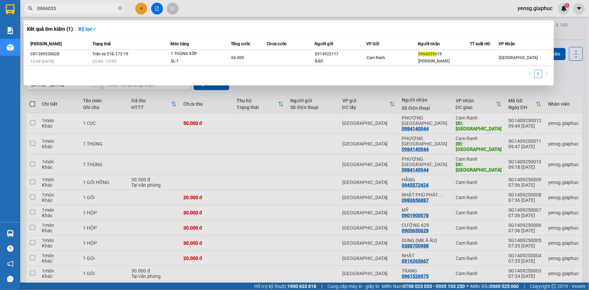
click at [75, 10] on input "0966035" at bounding box center [77, 8] width 80 height 7
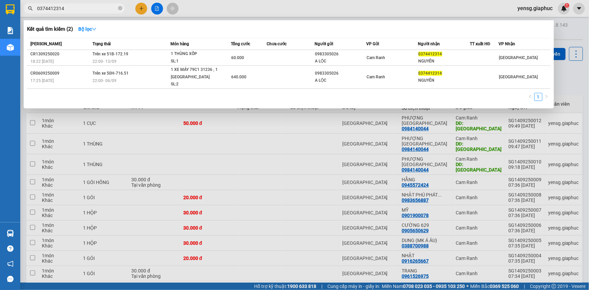
type input "0374412314"
click at [142, 8] on div at bounding box center [294, 145] width 589 height 290
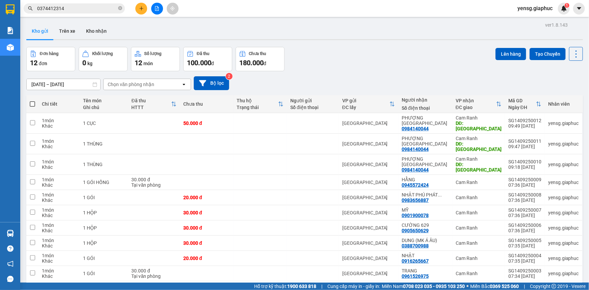
click at [142, 8] on icon "plus" at bounding box center [141, 8] width 4 height 0
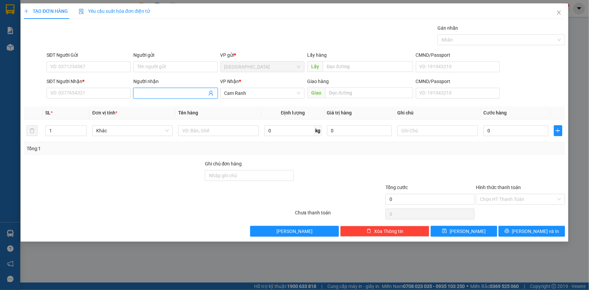
click at [154, 91] on input "Người nhận" at bounding box center [171, 92] width 69 height 7
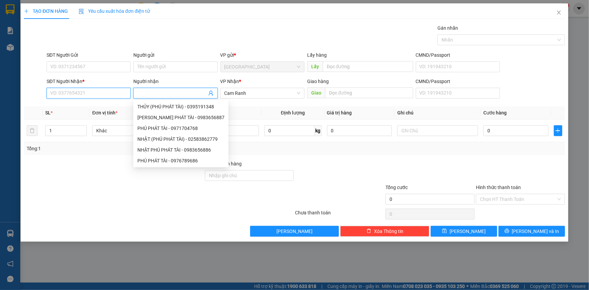
click at [98, 95] on input "SĐT Người Nhận *" at bounding box center [89, 93] width 84 height 11
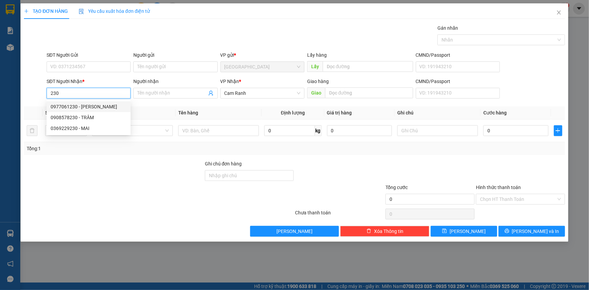
click at [88, 103] on div "0977061230 - [PERSON_NAME]" at bounding box center [89, 106] width 76 height 7
type input "0977061230"
type input "[PERSON_NAME]"
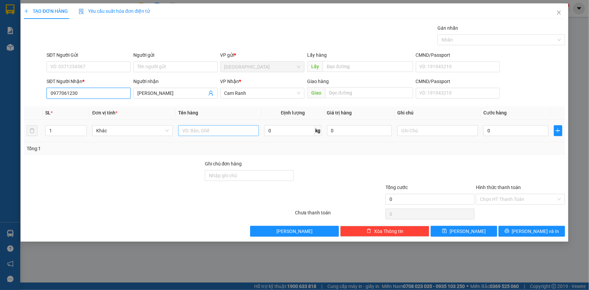
type input "0977061230"
click at [194, 132] on input "text" at bounding box center [218, 130] width 81 height 11
type input "1 THÙNG"
click at [523, 232] on button "[PERSON_NAME] và In" at bounding box center [531, 231] width 66 height 11
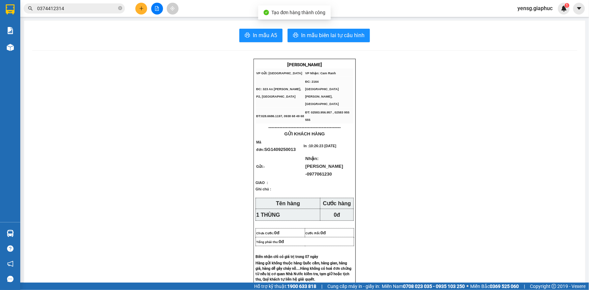
click at [259, 38] on span "In mẫu A5" at bounding box center [265, 35] width 24 height 8
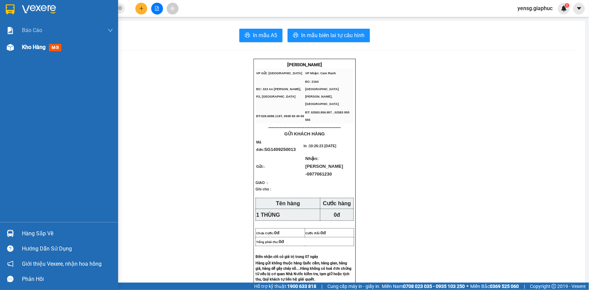
click at [12, 49] on img at bounding box center [10, 47] width 7 height 7
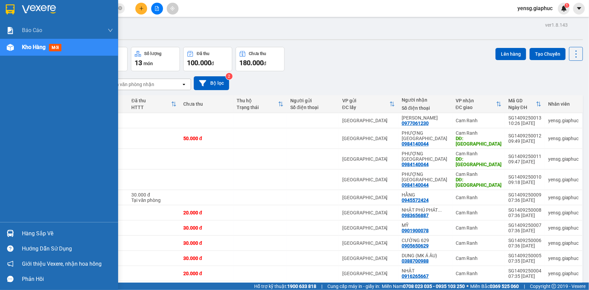
scroll to position [30, 0]
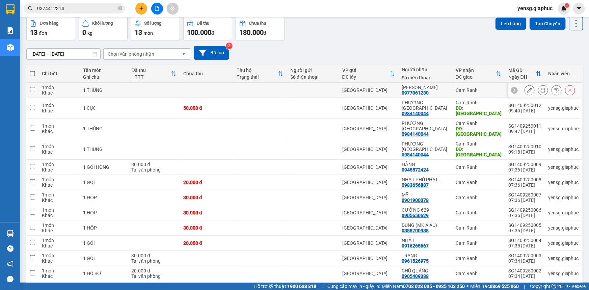
click at [525, 89] on button at bounding box center [529, 90] width 9 height 12
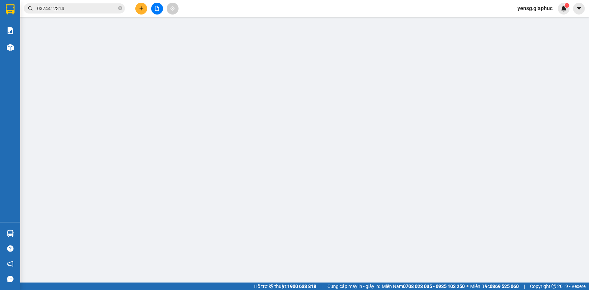
type input "0977061230"
type input "[PERSON_NAME]"
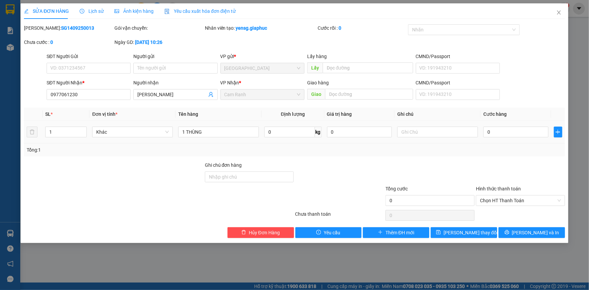
click at [492, 138] on div "0" at bounding box center [515, 131] width 65 height 13
click at [493, 132] on input "0" at bounding box center [515, 132] width 65 height 11
type input "5"
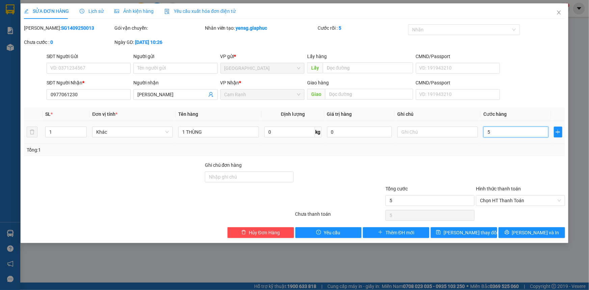
type input "50"
type input "50.000"
click at [499, 175] on div at bounding box center [520, 173] width 90 height 24
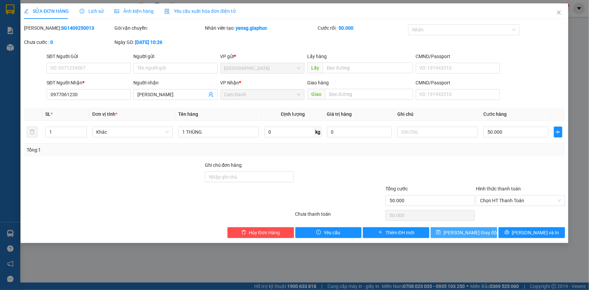
click at [454, 233] on button "[PERSON_NAME] thay đổi" at bounding box center [464, 232] width 66 height 11
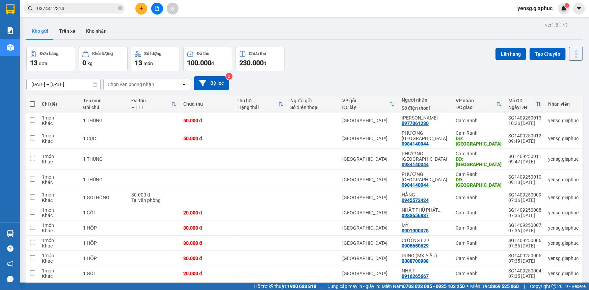
click at [162, 3] on div at bounding box center [157, 9] width 51 height 12
click at [157, 6] on icon "file-add" at bounding box center [157, 8] width 4 height 5
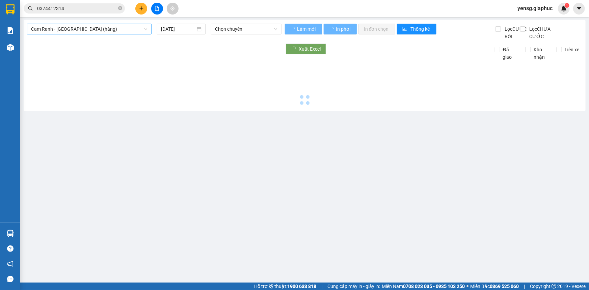
click at [76, 30] on span "Cam Ranh - [GEOGRAPHIC_DATA] (hàng)" at bounding box center [89, 29] width 116 height 10
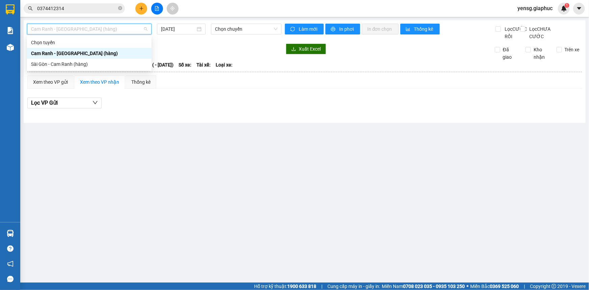
click at [71, 59] on div "Sài Gòn - Cam Ranh (hàng)" at bounding box center [89, 64] width 124 height 11
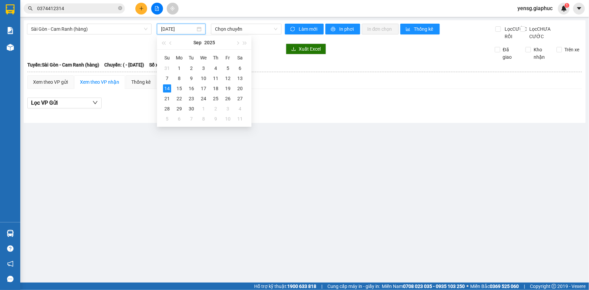
click at [182, 32] on input "[DATE]" at bounding box center [178, 28] width 34 height 7
click at [240, 77] on div "13" at bounding box center [240, 78] width 8 height 8
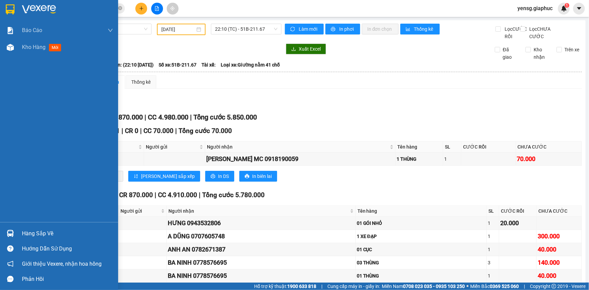
click at [44, 5] on img at bounding box center [39, 9] width 34 height 10
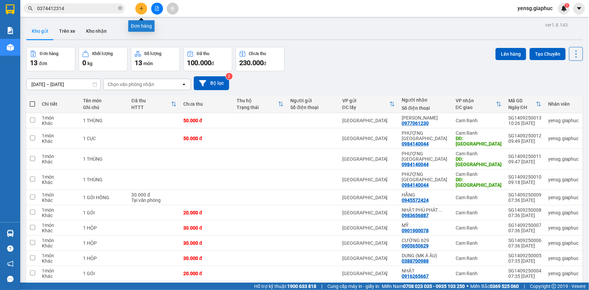
click at [139, 6] on icon "plus" at bounding box center [141, 8] width 5 height 5
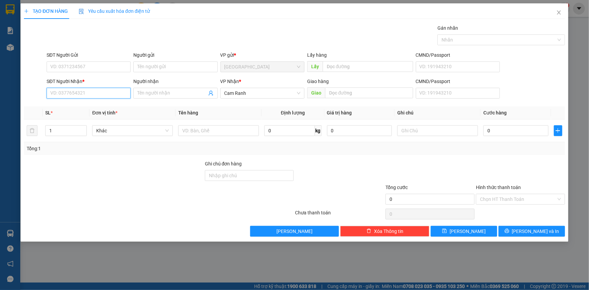
click at [93, 93] on input "SĐT Người Nhận *" at bounding box center [89, 93] width 84 height 11
click at [89, 103] on div "0776239225 - YẾN" at bounding box center [89, 106] width 84 height 11
click at [218, 129] on input "text" at bounding box center [218, 130] width 81 height 11
click at [491, 129] on input "0" at bounding box center [515, 130] width 65 height 11
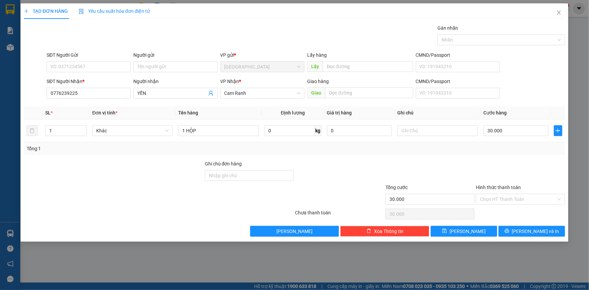
click at [487, 168] on div at bounding box center [520, 172] width 90 height 24
click at [502, 197] on input "Hình thức thanh toán" at bounding box center [518, 199] width 76 height 10
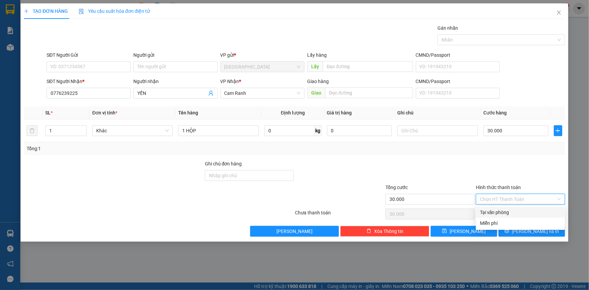
click at [506, 211] on div "Tại văn phòng" at bounding box center [520, 212] width 81 height 7
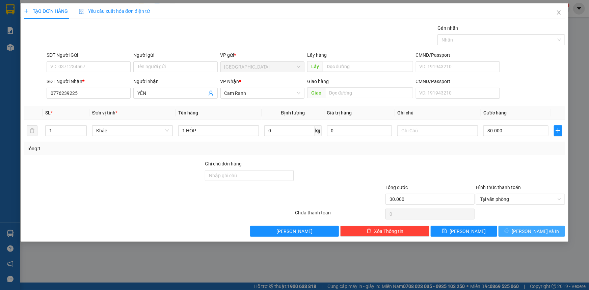
click at [526, 230] on span "[PERSON_NAME] và In" at bounding box center [535, 230] width 47 height 7
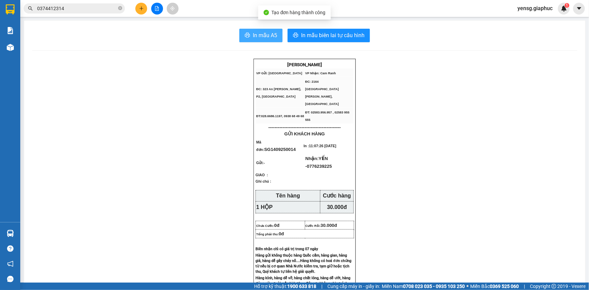
click at [269, 35] on span "In mẫu A5" at bounding box center [265, 35] width 24 height 8
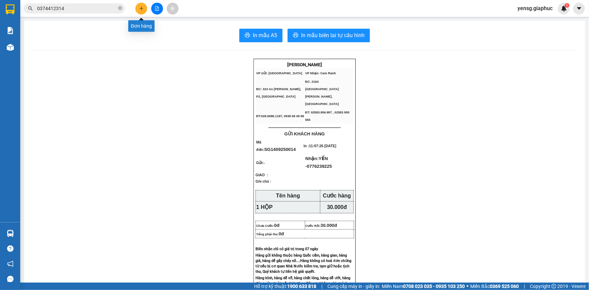
click at [145, 7] on button at bounding box center [141, 9] width 12 height 12
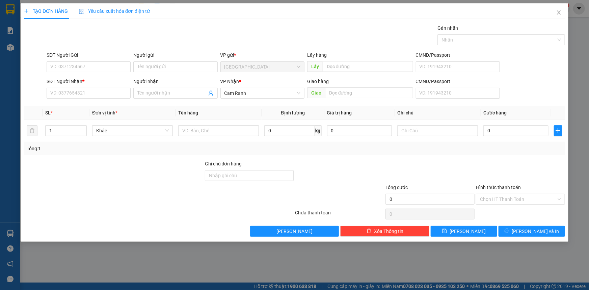
click at [91, 86] on div "SĐT Người Nhận *" at bounding box center [89, 83] width 84 height 10
click at [107, 95] on input "SĐT Người Nhận *" at bounding box center [89, 93] width 84 height 11
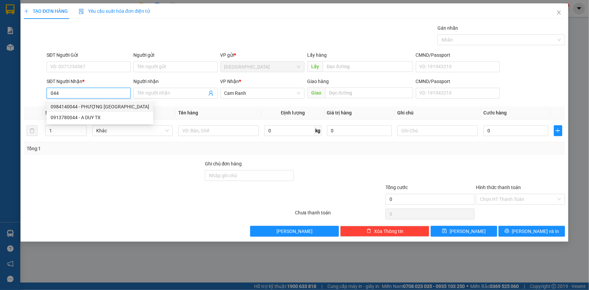
click at [103, 104] on div "0984140044 - PHƯỢNG [GEOGRAPHIC_DATA]" at bounding box center [100, 106] width 99 height 7
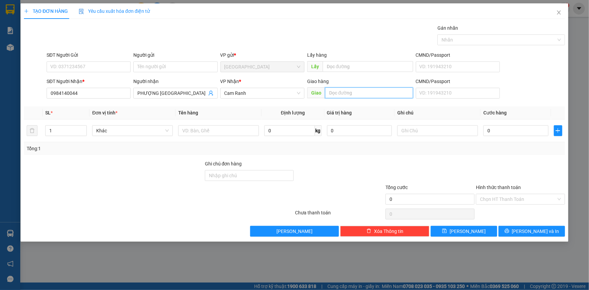
click at [368, 96] on input "text" at bounding box center [369, 92] width 88 height 11
click at [251, 129] on input "text" at bounding box center [218, 130] width 81 height 11
click at [525, 226] on button "[PERSON_NAME] và In" at bounding box center [531, 231] width 66 height 11
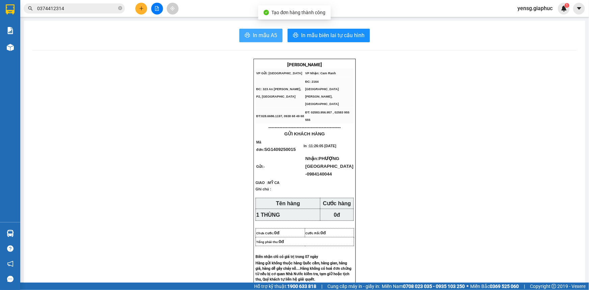
click at [261, 38] on span "In mẫu A5" at bounding box center [265, 35] width 24 height 8
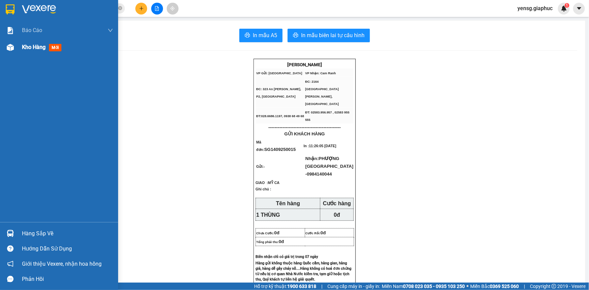
click at [15, 52] on div at bounding box center [10, 47] width 12 height 12
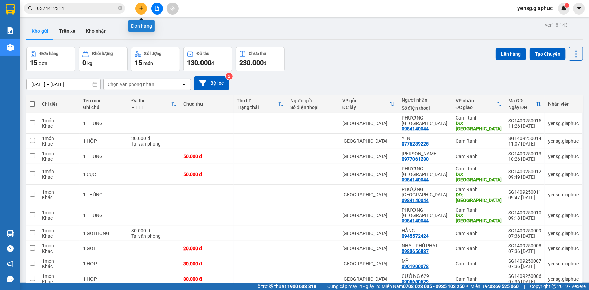
click at [143, 9] on icon "plus" at bounding box center [141, 8] width 5 height 5
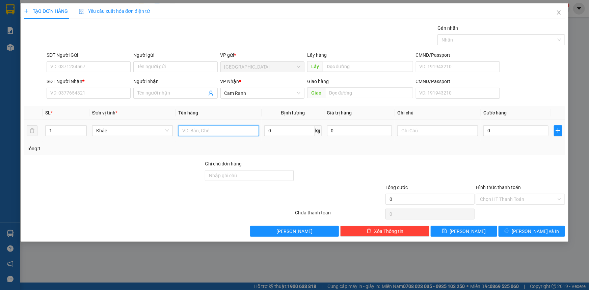
click at [206, 131] on input "text" at bounding box center [218, 130] width 81 height 11
click at [161, 91] on input "Người nhận" at bounding box center [171, 92] width 69 height 7
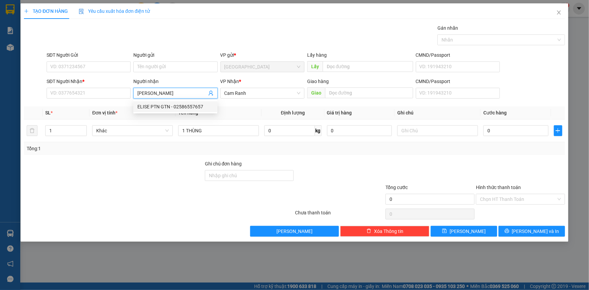
click at [164, 107] on div "ELISE PTN GTN - 02586557657" at bounding box center [175, 106] width 76 height 7
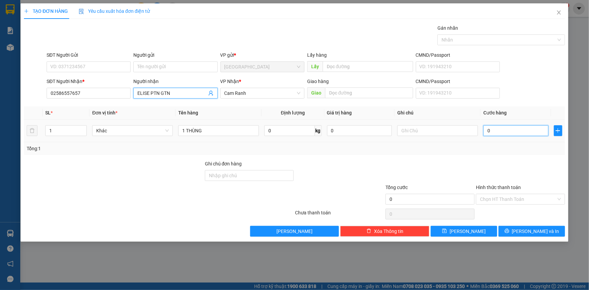
click at [529, 129] on input "0" at bounding box center [515, 130] width 65 height 11
click at [527, 153] on div "Tổng: 1" at bounding box center [294, 148] width 541 height 13
click at [509, 201] on input "Hình thức thanh toán" at bounding box center [518, 199] width 76 height 10
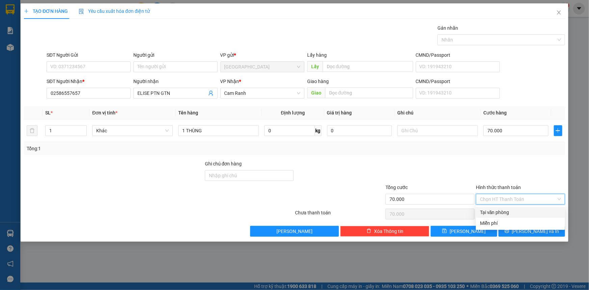
click at [509, 208] on div "Transit Pickup Surcharge Ids Transit Deliver Surcharge Ids Transit Deliver Surc…" at bounding box center [294, 130] width 541 height 212
click at [516, 198] on input "Hình thức thanh toán" at bounding box center [518, 199] width 76 height 10
click at [516, 213] on div "Tại văn phòng" at bounding box center [520, 212] width 81 height 7
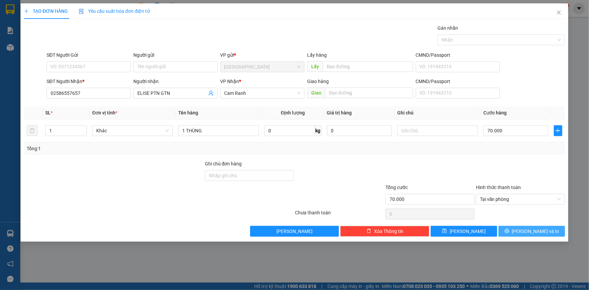
click at [530, 232] on span "[PERSON_NAME] và In" at bounding box center [535, 230] width 47 height 7
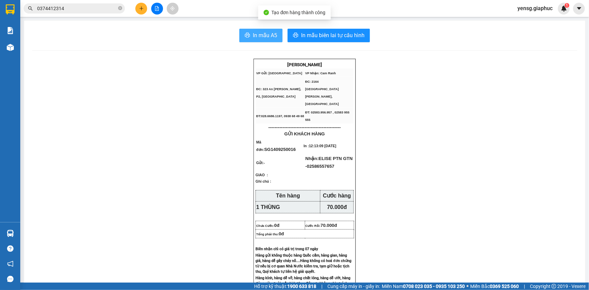
click at [243, 30] on button "In mẫu A5" at bounding box center [260, 35] width 43 height 13
click at [253, 35] on span "In mẫu A5" at bounding box center [265, 35] width 24 height 8
click at [100, 6] on input "0374412314" at bounding box center [77, 8] width 80 height 7
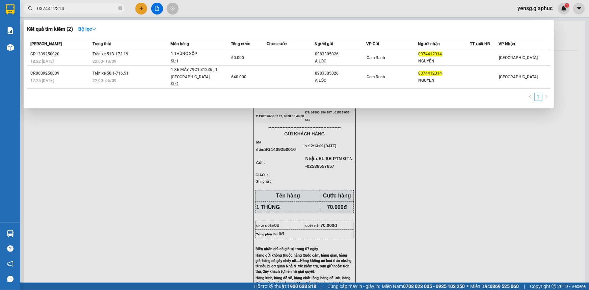
click at [100, 6] on input "0374412314" at bounding box center [77, 8] width 80 height 7
